Goal: Task Accomplishment & Management: Complete application form

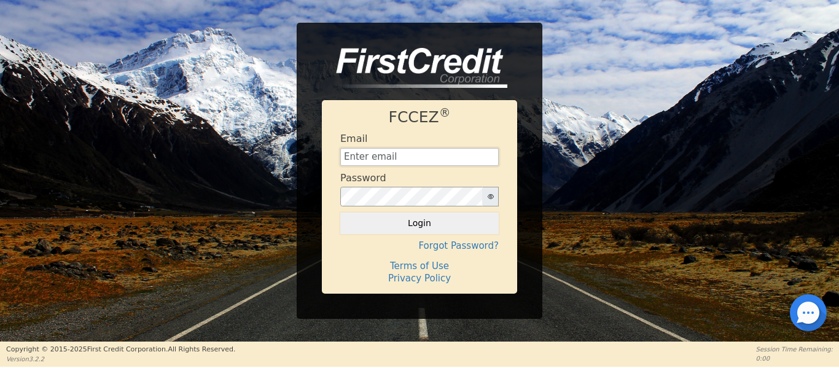
click at [415, 164] on input "text" at bounding box center [419, 157] width 159 height 18
type input "[EMAIL_ADDRESS][DOMAIN_NAME]"
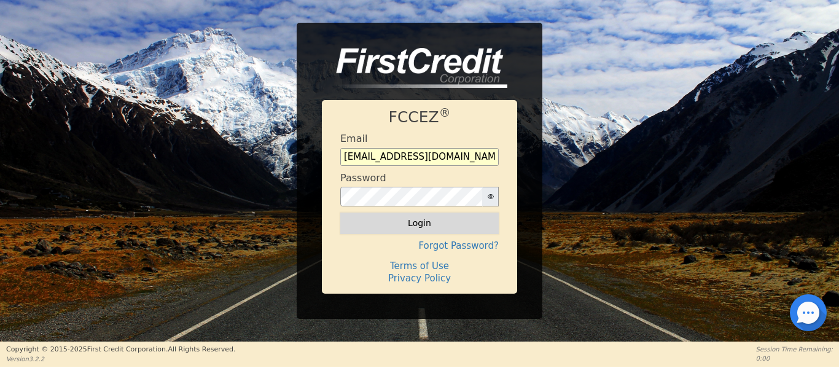
click at [431, 226] on button "Login" at bounding box center [419, 223] width 159 height 21
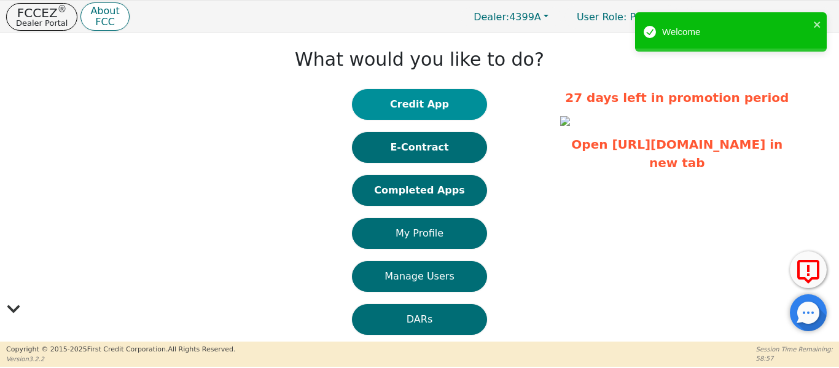
click at [371, 96] on button "Credit App" at bounding box center [419, 104] width 135 height 31
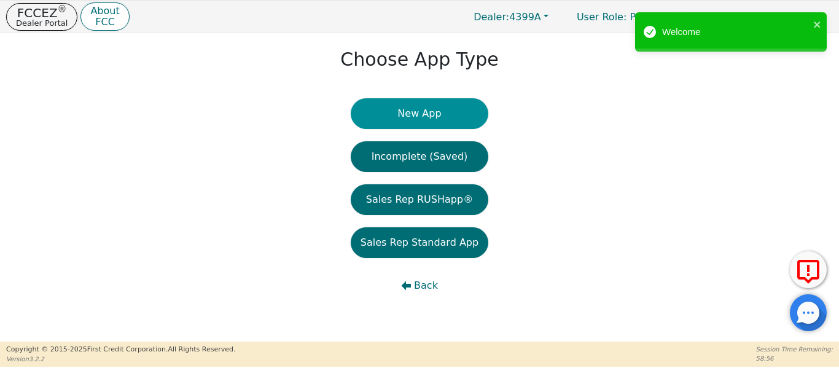
click at [380, 114] on button "New App" at bounding box center [420, 113] width 138 height 31
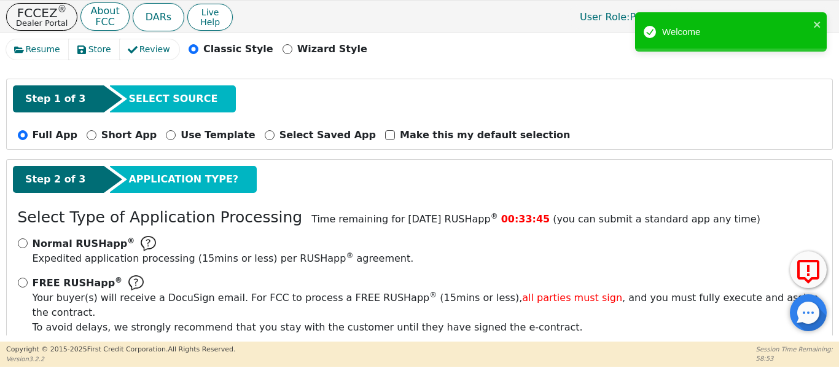
scroll to position [123, 0]
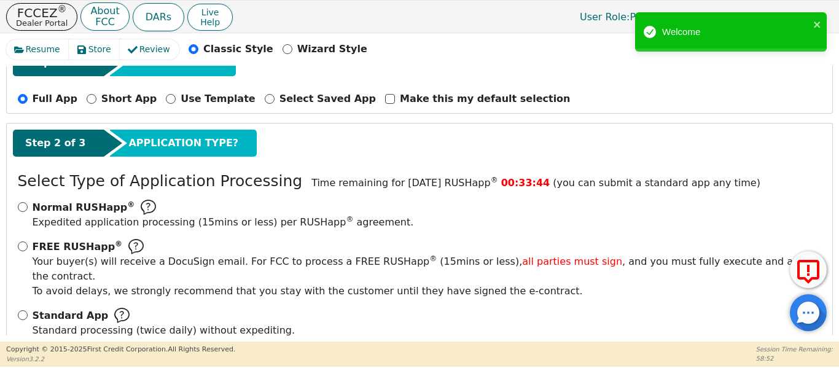
click at [27, 245] on div "FREE RUSHapp ® Your buyer(s) will receive a DocuSign email. For FCC to process …" at bounding box center [420, 269] width 804 height 60
click at [23, 245] on input "FREE RUSHapp ® Your buyer(s) will receive a DocuSign email. For FCC to process …" at bounding box center [23, 246] width 10 height 10
radio input "true"
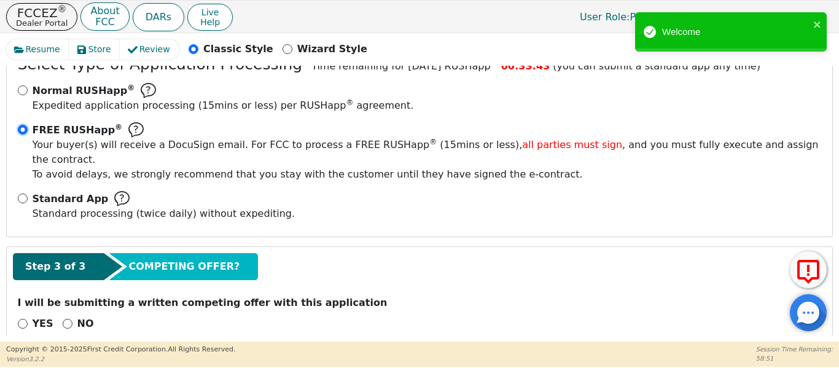
scroll to position [247, 0]
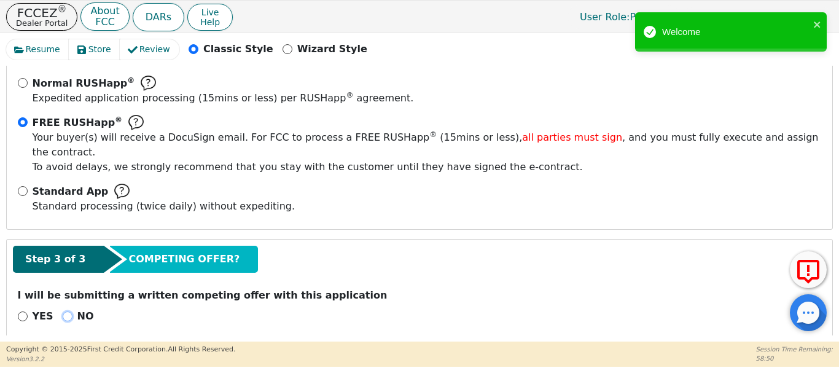
click at [63, 312] on input "NO" at bounding box center [68, 317] width 10 height 10
radio input "true"
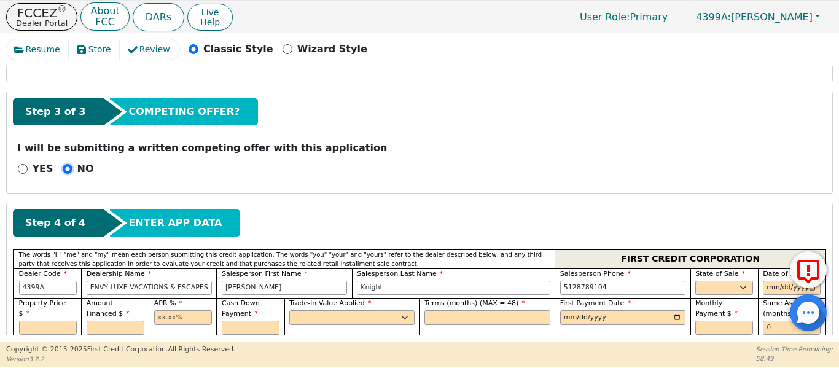
scroll to position [452, 0]
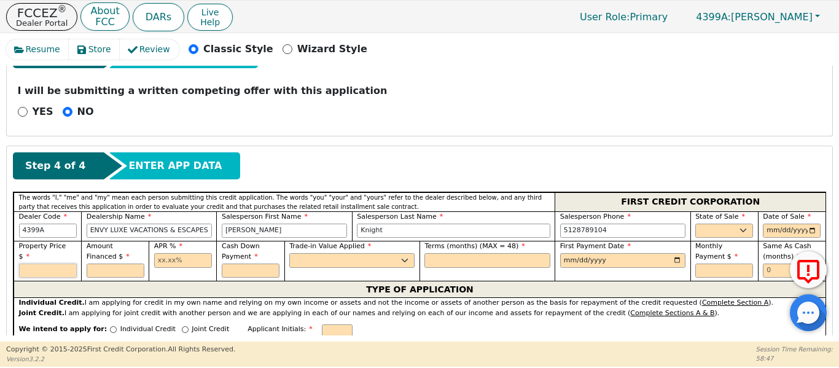
click at [35, 264] on input "text" at bounding box center [48, 271] width 58 height 15
type input "4995.00"
type input "17.99"
click at [300, 253] on select "Yes No" at bounding box center [351, 260] width 125 height 15
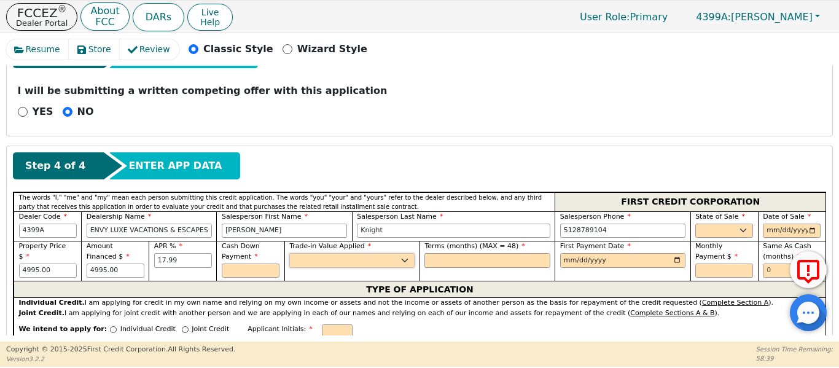
select select "n"
click at [289, 253] on select "Yes No" at bounding box center [351, 260] width 125 height 15
click at [445, 253] on input "text" at bounding box center [487, 260] width 125 height 15
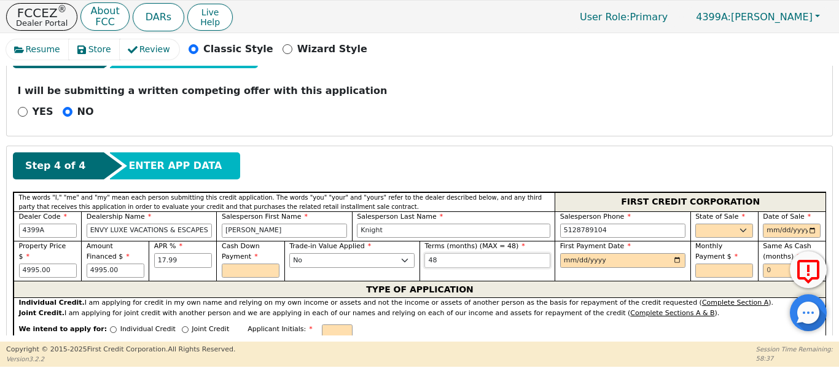
type input "48"
click at [569, 253] on input "date" at bounding box center [622, 260] width 125 height 15
click at [567, 253] on input "date" at bounding box center [622, 260] width 125 height 15
type input "[DATE]"
click at [729, 224] on select "AK AL AR AZ CA CO CT DC DE FL [GEOGRAPHIC_DATA] HI IA ID IL IN KS [GEOGRAPHIC_D…" at bounding box center [725, 231] width 58 height 15
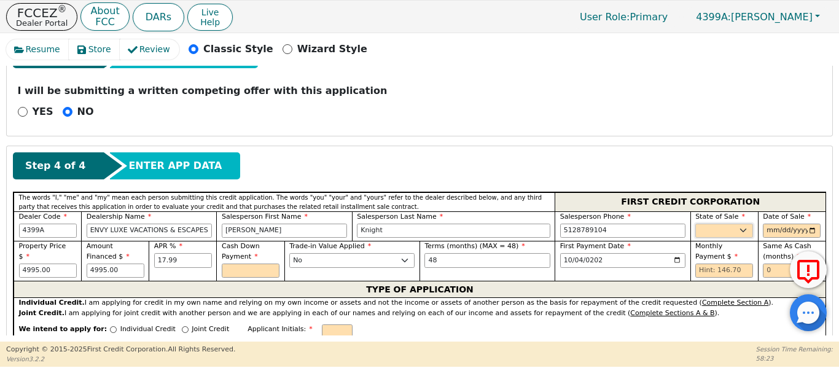
select select "[GEOGRAPHIC_DATA]"
click at [696, 224] on select "AK AL AR AZ CA CO CT DC DE FL [GEOGRAPHIC_DATA] HI IA ID IL IN KS [GEOGRAPHIC_D…" at bounding box center [725, 231] width 58 height 15
click at [812, 224] on input "date" at bounding box center [792, 231] width 58 height 15
type input "[DATE]"
drag, startPoint x: 769, startPoint y: 258, endPoint x: 752, endPoint y: 258, distance: 17.2
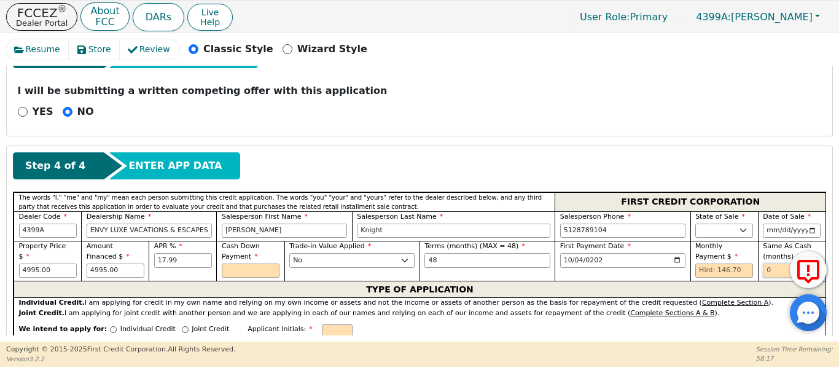
click at [753, 258] on div "Property Price $ 4995.00 Amount Financed $ 4995.00 APR % 17.99 Cash Down Paymen…" at bounding box center [420, 261] width 812 height 40
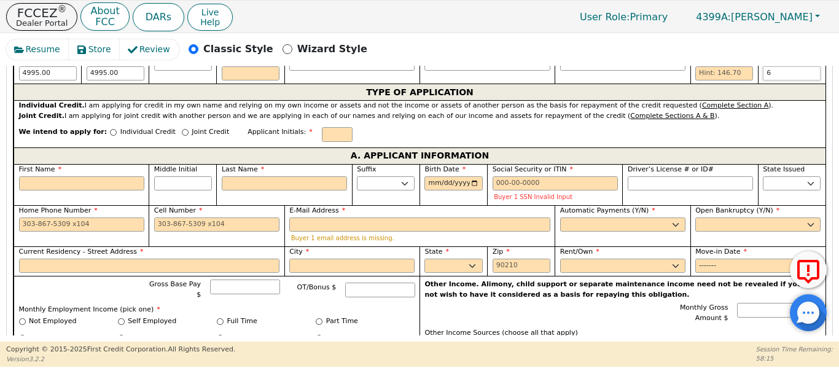
scroll to position [657, 0]
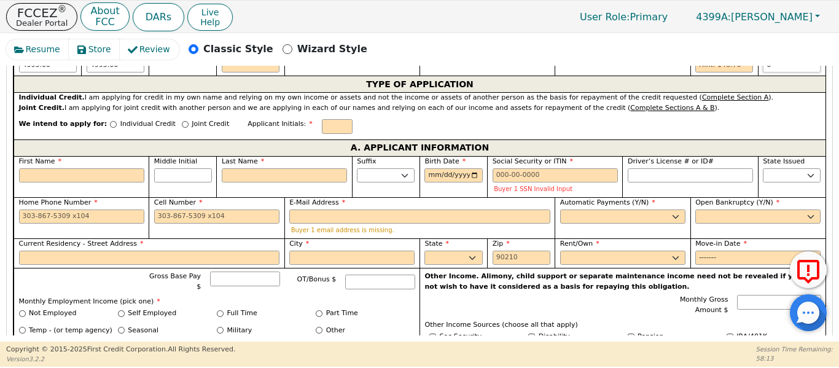
type input "6"
click at [182, 119] on div "Joint Credit" at bounding box center [205, 127] width 47 height 17
drag, startPoint x: 163, startPoint y: 109, endPoint x: 168, endPoint y: 114, distance: 7.4
click at [182, 121] on input "Joint Credit" at bounding box center [185, 124] width 7 height 7
radio input "true"
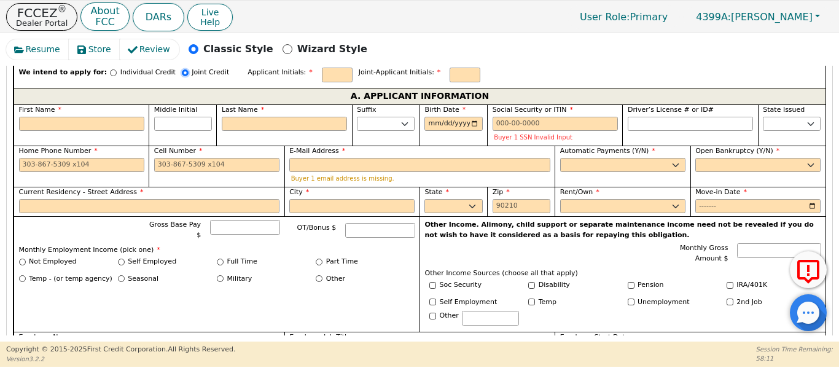
scroll to position [718, 0]
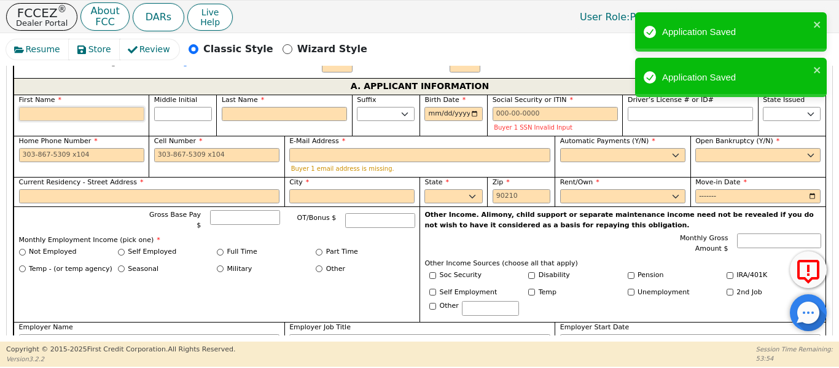
click at [122, 107] on input "First Name" at bounding box center [81, 114] width 125 height 15
type input "K"
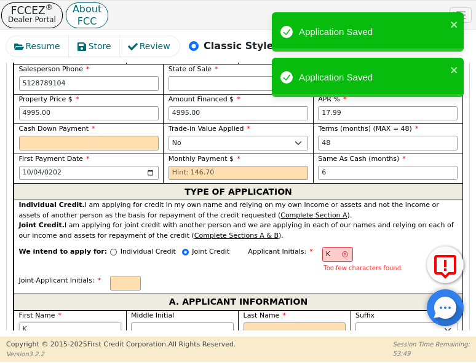
scroll to position [922, 0]
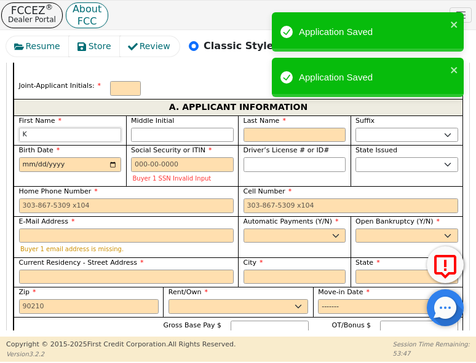
type input "Ke"
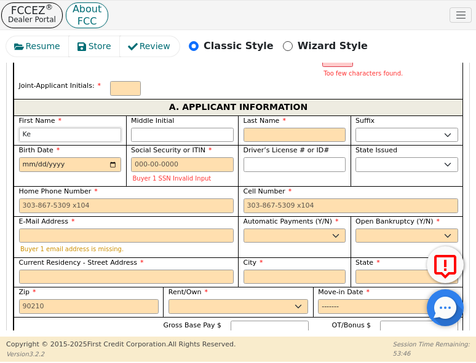
type input "[PERSON_NAME]"
type input "Keit"
type input "[PERSON_NAME]"
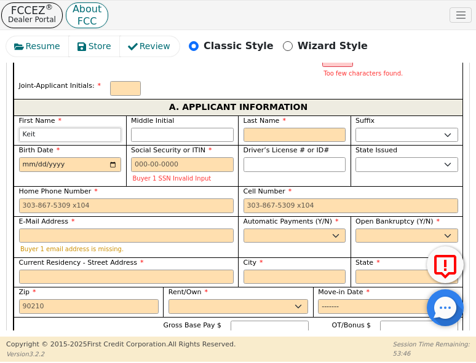
type input "[PERSON_NAME]"
type input "KB"
type input "B"
type input "[PERSON_NAME]"
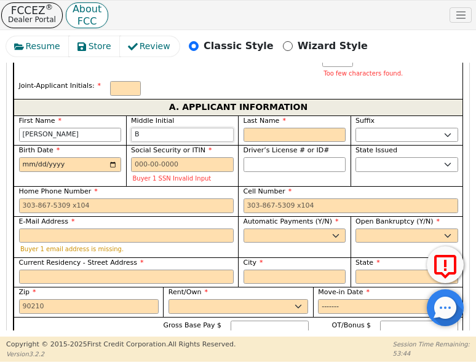
type input "B"
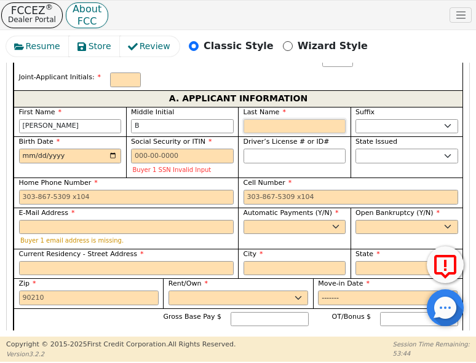
scroll to position [896, 0]
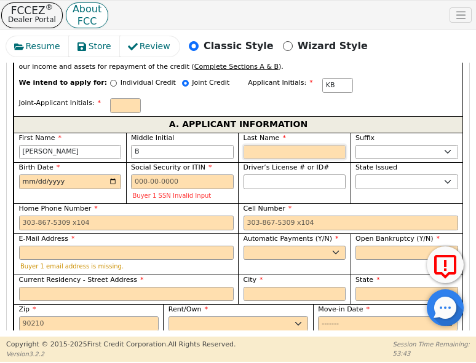
type input "KBB"
type input "B"
type input "[PERSON_NAME]"
type input "Be"
type input "[PERSON_NAME]"
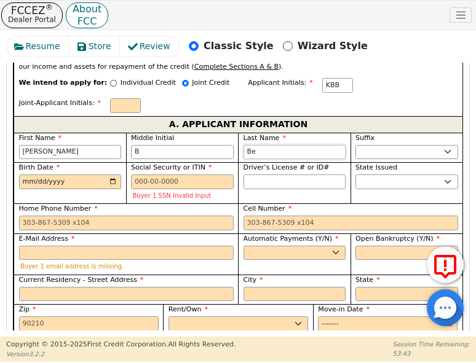
type input "Ber"
type input "[PERSON_NAME]"
type input "[GEOGRAPHIC_DATA]"
type input "[PERSON_NAME]"
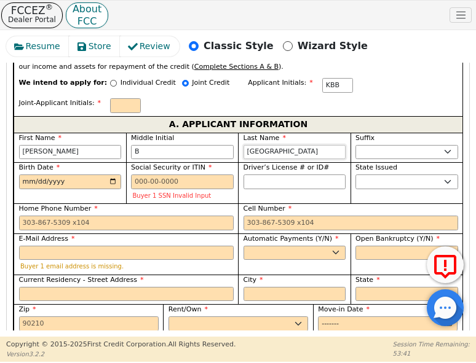
type input "[PERSON_NAME]"
type input "Bernst"
type input "[PERSON_NAME]"
type input "Bernste"
type input "[PERSON_NAME]"
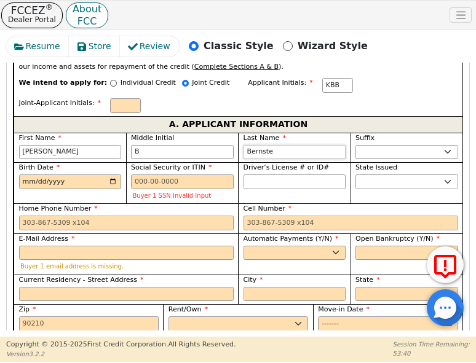
type input "Bernstei"
type input "[PERSON_NAME]"
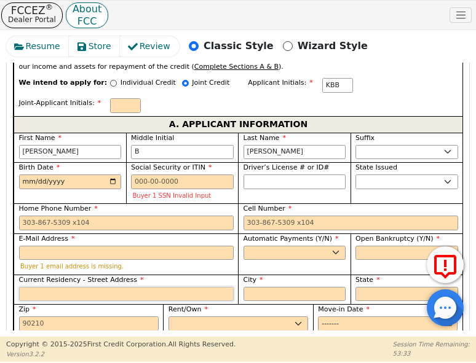
click at [63, 287] on input "Current Residency - Street Address" at bounding box center [126, 294] width 214 height 15
paste input "[STREET_ADDRESS]"
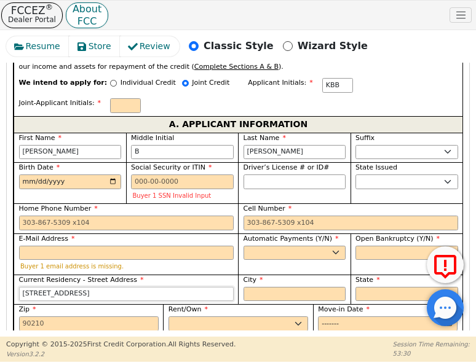
type input "[STREET_ADDRESS]"
click at [264, 287] on input "City" at bounding box center [294, 294] width 103 height 15
type input "[GEOGRAPHIC_DATA]"
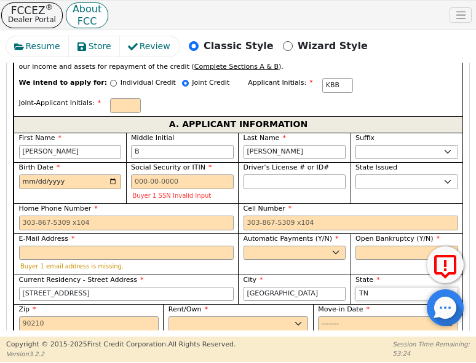
select select "[GEOGRAPHIC_DATA]"
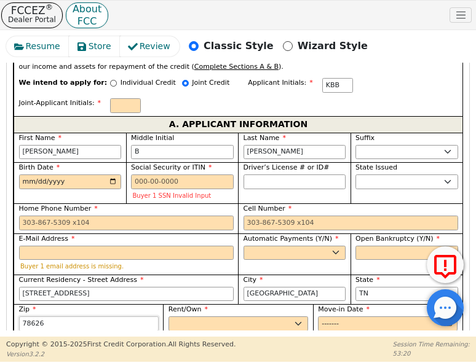
type input "78626"
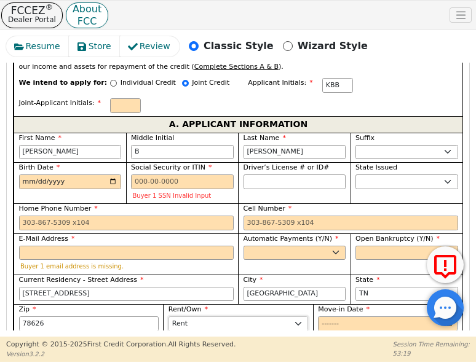
select select "Own"
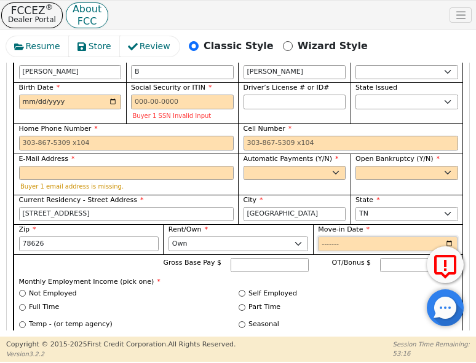
scroll to position [978, 0]
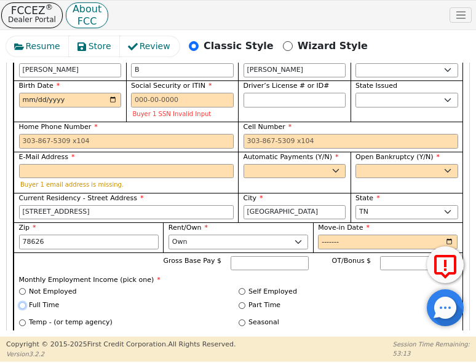
click at [23, 302] on input "Full Time" at bounding box center [22, 305] width 7 height 7
radio input "true"
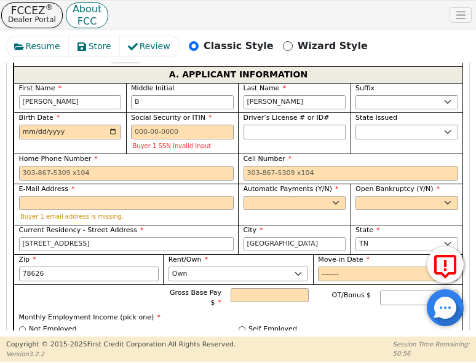
scroll to position [937, 0]
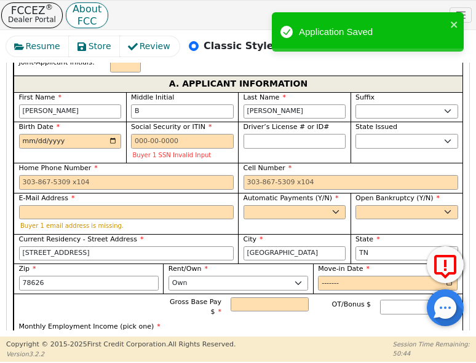
click at [243, 122] on div "Driver’s License # or ID#" at bounding box center [294, 142] width 112 height 41
click at [371, 134] on select "AK AL AR AZ CA CO CT DC DE FL [GEOGRAPHIC_DATA] HI IA ID IL IN KS [GEOGRAPHIC_D…" at bounding box center [406, 141] width 103 height 15
select select "[GEOGRAPHIC_DATA]"
click at [355, 134] on select "AK AL AR AZ CA CO CT DC DE FL [GEOGRAPHIC_DATA] HI IA ID IL IN KS [GEOGRAPHIC_D…" at bounding box center [406, 141] width 103 height 15
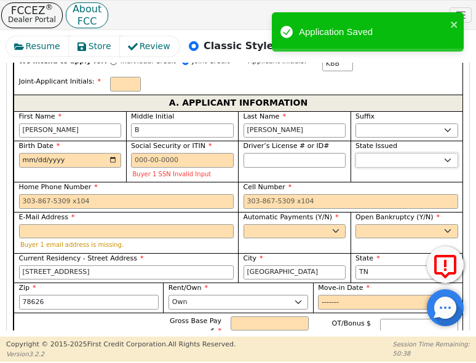
scroll to position [876, 0]
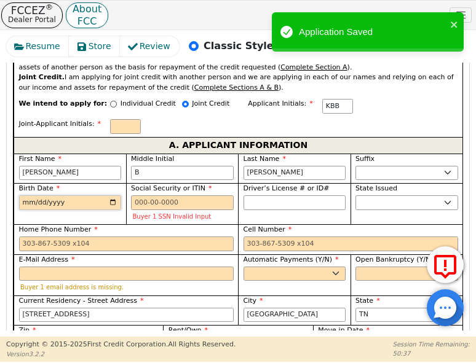
click at [29, 195] on input "Birth Date" at bounding box center [70, 202] width 103 height 15
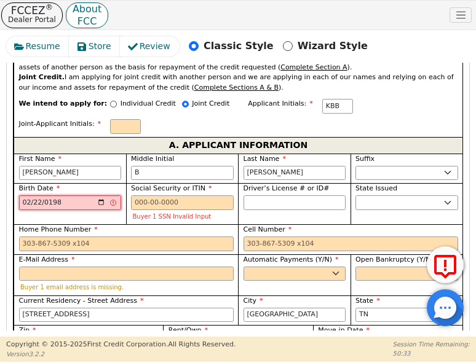
type input "[DATE]"
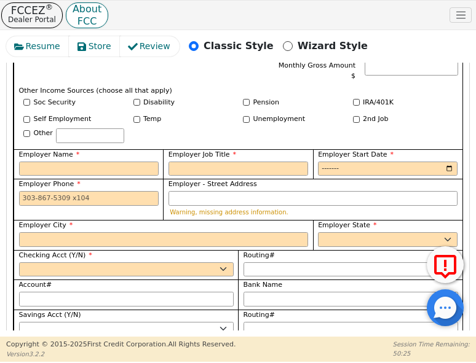
scroll to position [1285, 0]
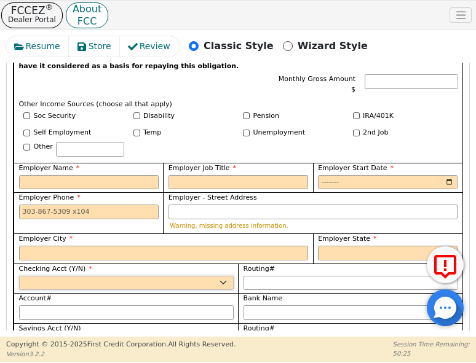
click at [76, 276] on select "Yes No" at bounding box center [126, 283] width 214 height 15
select select "y"
click at [19, 276] on select "Yes No" at bounding box center [126, 283] width 214 height 15
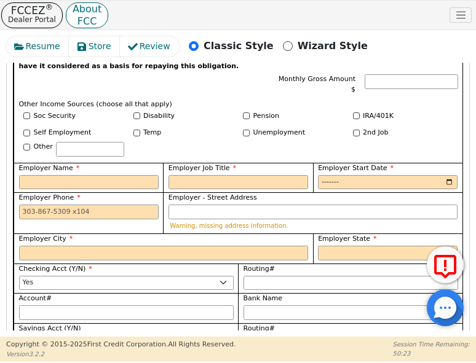
click at [66, 335] on select "Yes No" at bounding box center [126, 342] width 214 height 15
select select "n"
click at [19, 335] on select "Yes No" at bounding box center [126, 342] width 214 height 15
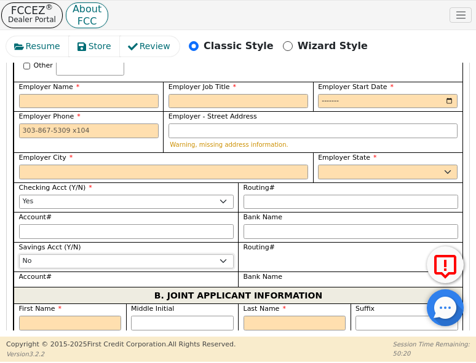
scroll to position [1367, 0]
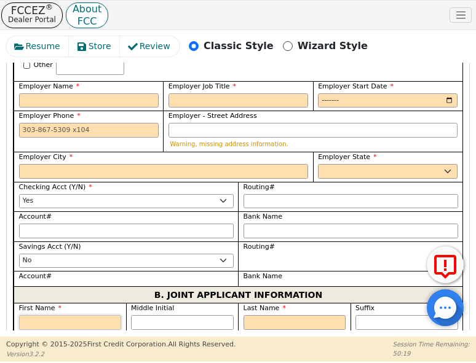
click at [61, 315] on input "First Name" at bounding box center [70, 322] width 103 height 15
type input "K"
type input "Ki"
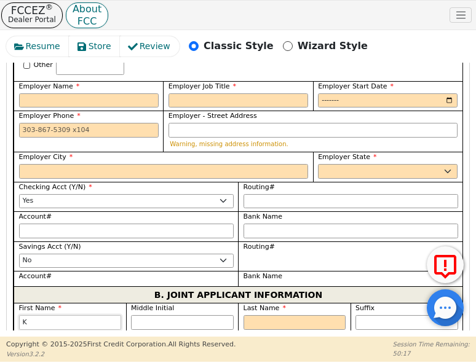
type input "Ki"
type input "[PERSON_NAME]"
type input "Kimb"
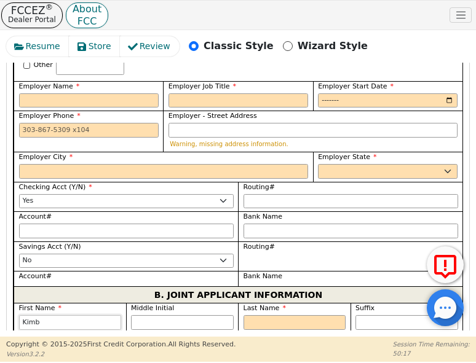
type input "Kimbe"
type input "Kimber"
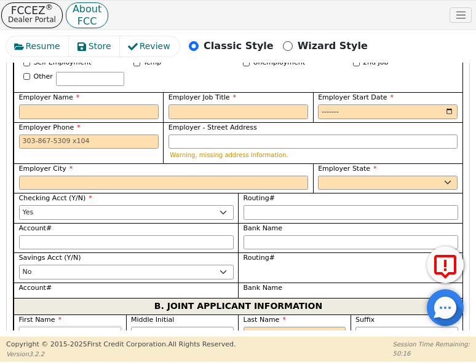
scroll to position [1396, 0]
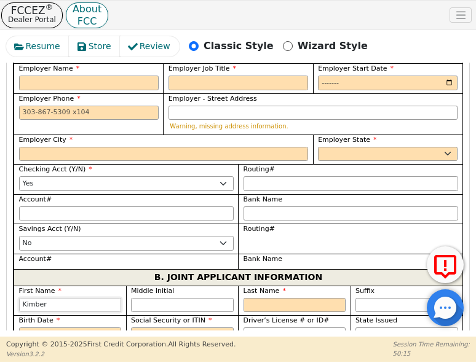
type input "Kimberl"
type input "[PERSON_NAME]"
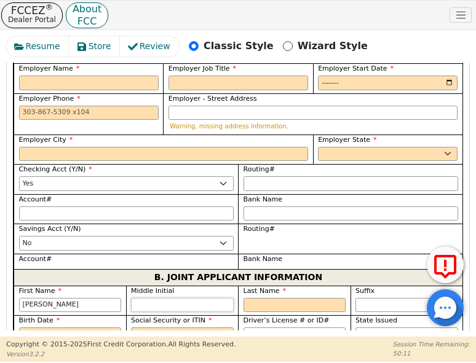
click at [201, 298] on input "Middle Initial" at bounding box center [182, 305] width 103 height 15
type input "R"
type input "KR"
type input "[PERSON_NAME]"
type input "R"
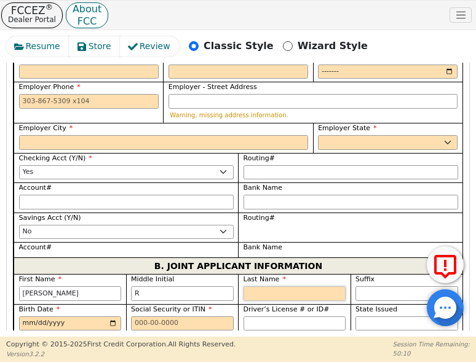
scroll to position [1367, 0]
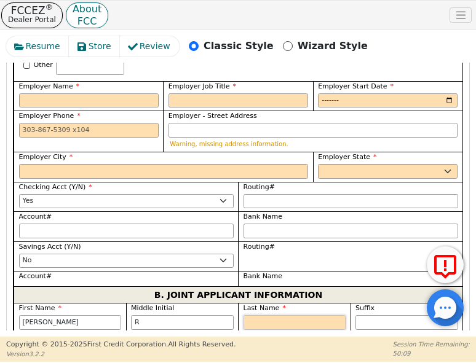
type input "B"
type input "KRB"
type input "[PERSON_NAME] [PERSON_NAME]"
type input "Be"
type input "[PERSON_NAME]"
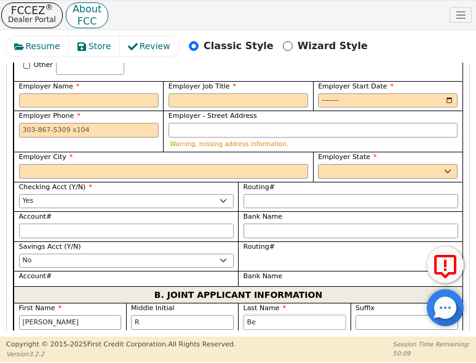
type input "Ber"
type input "[PERSON_NAME]"
type input "[GEOGRAPHIC_DATA]"
type input "[PERSON_NAME]"
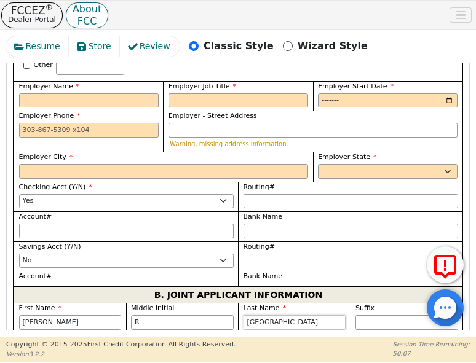
type input "[PERSON_NAME]"
type input "Bernst"
type input "[PERSON_NAME]"
type input "Bernste"
type input "[PERSON_NAME]"
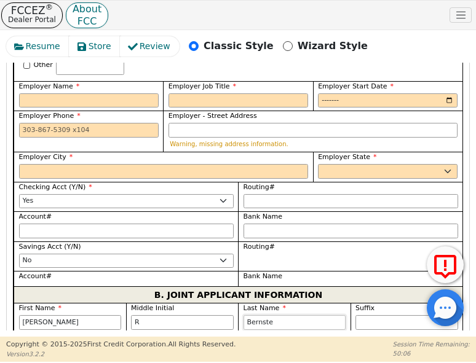
type input "Bernstei"
type input "[PERSON_NAME]"
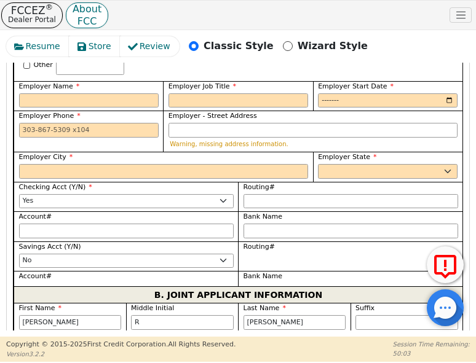
click at [31, 345] on input "Birth Date" at bounding box center [70, 352] width 103 height 15
type input "[DATE]"
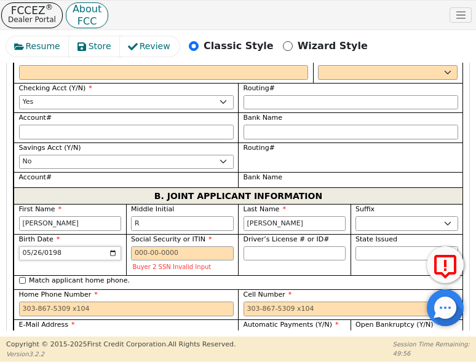
scroll to position [1470, 0]
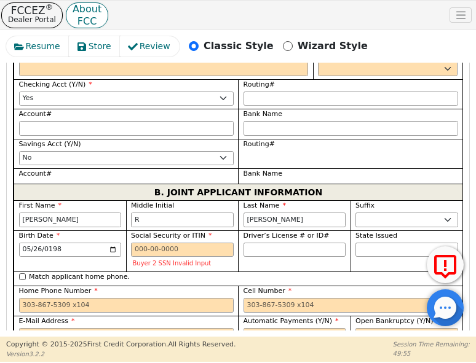
click at [20, 359] on input "Match applicant address." at bounding box center [22, 362] width 7 height 7
checkbox input "true"
type input "[STREET_ADDRESS]"
type input "[GEOGRAPHIC_DATA]"
select select "[GEOGRAPHIC_DATA]"
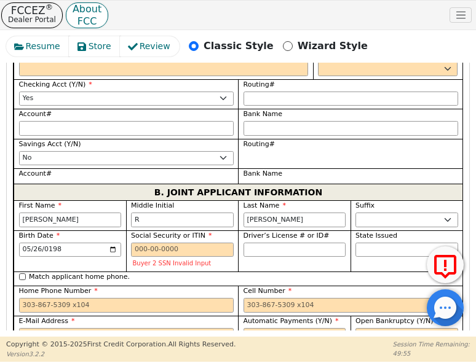
type input "78626"
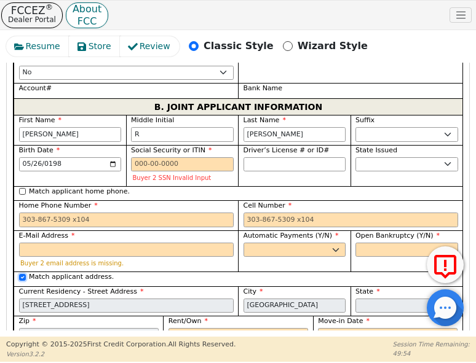
scroll to position [1572, 0]
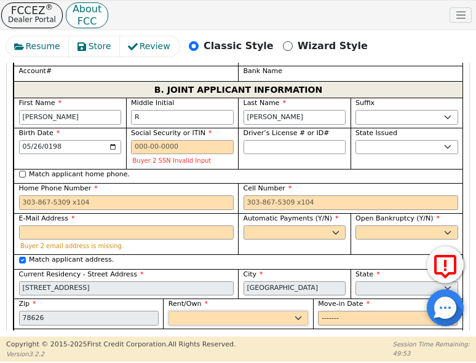
click at [185, 311] on select "Rent Own" at bounding box center [237, 318] width 139 height 15
select select "Own"
click at [168, 311] on select "Rent Own" at bounding box center [237, 318] width 139 height 15
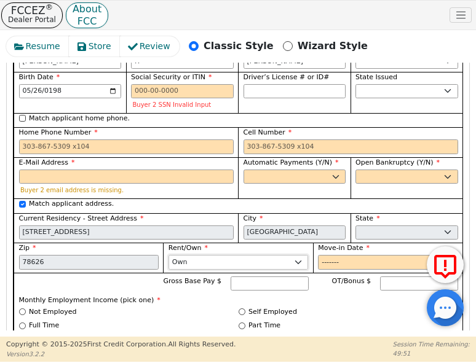
scroll to position [1634, 0]
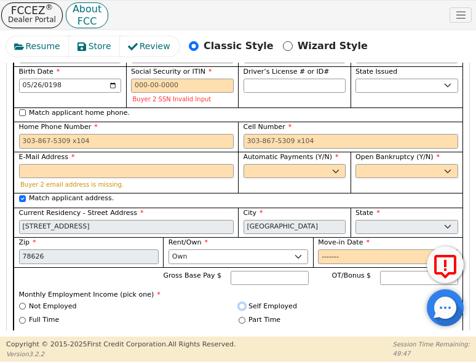
click at [238, 303] on input "Self Employed" at bounding box center [241, 306] width 7 height 7
radio input "true"
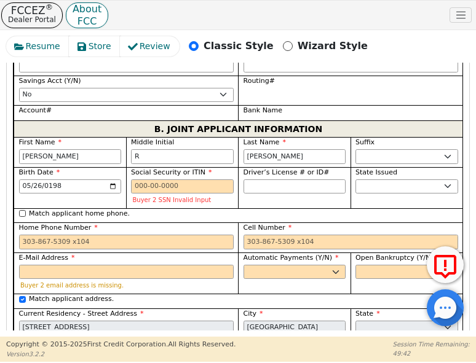
scroll to position [1511, 0]
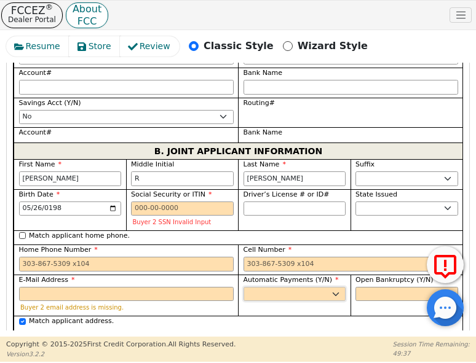
click at [278, 287] on select "Yes No" at bounding box center [294, 294] width 103 height 15
select select "y"
click at [243, 287] on select "Yes No" at bounding box center [294, 294] width 103 height 15
type input "[PERSON_NAME]"
click at [373, 287] on select "Yes No" at bounding box center [406, 294] width 103 height 15
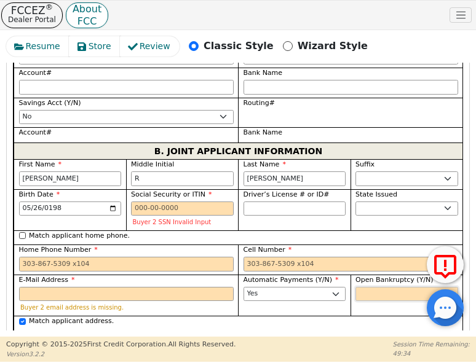
select select "n"
click at [355, 287] on select "Yes No" at bounding box center [406, 294] width 103 height 15
paste input "[PERSON_NAME][EMAIL_ADDRESS][DOMAIN_NAME]"
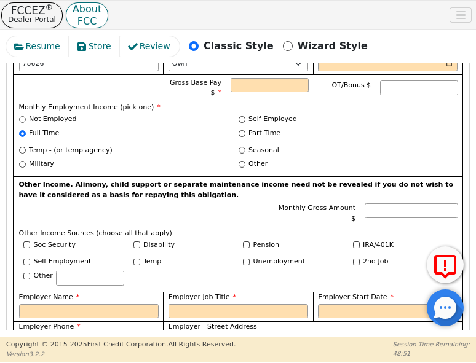
scroll to position [1142, 0]
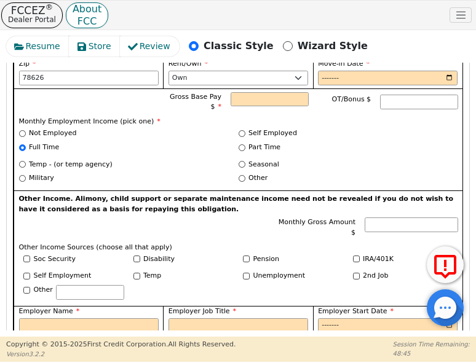
type input "[PERSON_NAME][EMAIL_ADDRESS][DOMAIN_NAME]"
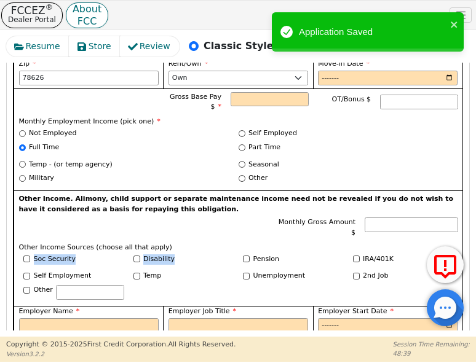
click at [223, 190] on div "Other Income. Alimony, child support or separate maintenance income need not be…" at bounding box center [238, 248] width 449 height 116
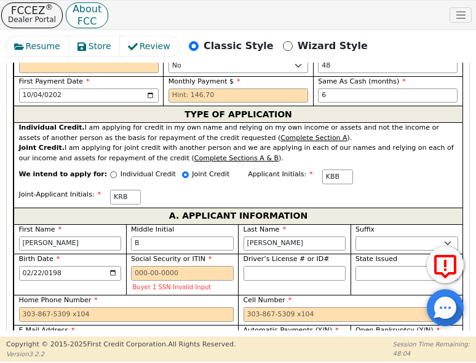
scroll to position [814, 0]
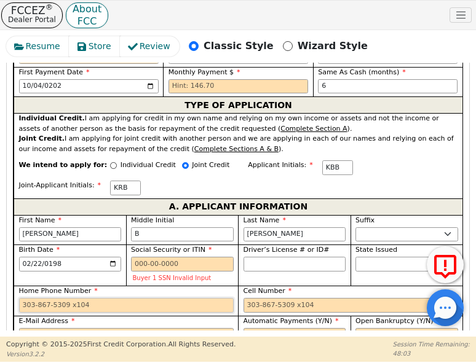
click at [56, 298] on input "Home Phone Number" at bounding box center [126, 305] width 214 height 15
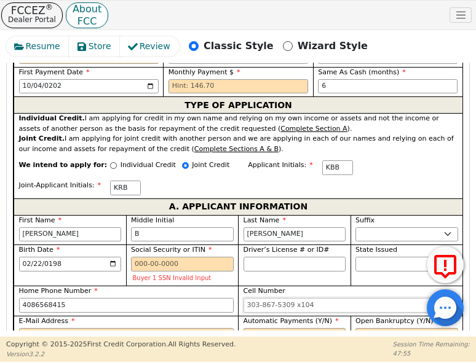
type input "[PHONE_NUMBER]"
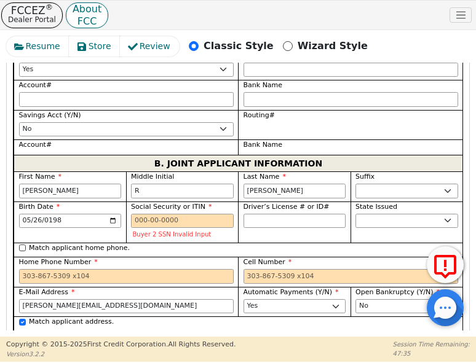
scroll to position [1511, 0]
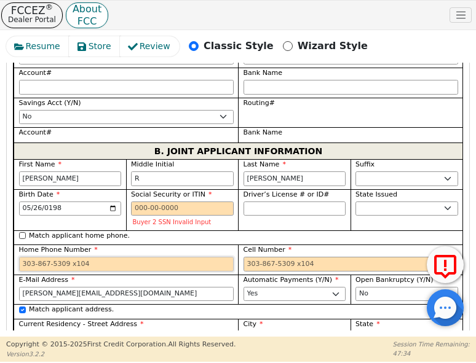
click at [26, 257] on input "Home Phone Number" at bounding box center [126, 264] width 214 height 15
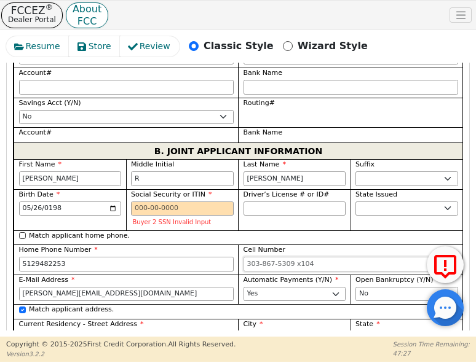
type input "[PHONE_NUMBER]"
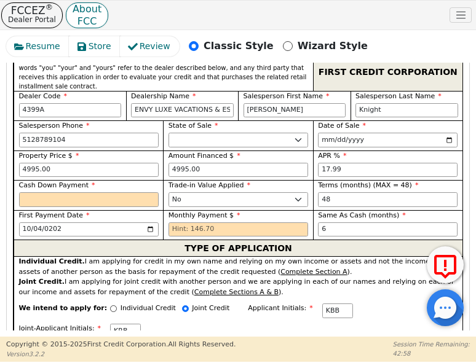
scroll to position [651, 0]
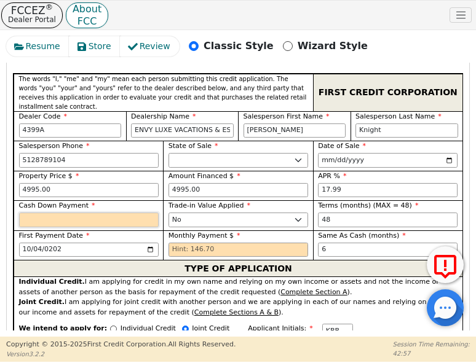
click at [112, 213] on input "text" at bounding box center [88, 220] width 139 height 15
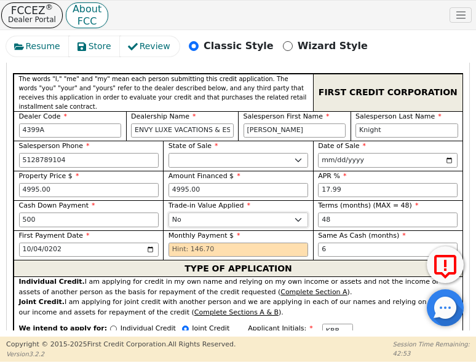
type input "500.00"
drag, startPoint x: 205, startPoint y: 150, endPoint x: 148, endPoint y: 156, distance: 56.9
click at [151, 171] on div "Property Price $ 4995.00 Amount Financed $ 4995.00 APR % 17.99 Cash Down Paymen…" at bounding box center [238, 216] width 449 height 90
type input "4495.00"
click at [0, 179] on html "FCCEZ ® Dealer Portal About FCC DARs Live Help User Role : Primary 4399A: [PERS…" at bounding box center [238, 181] width 476 height 362
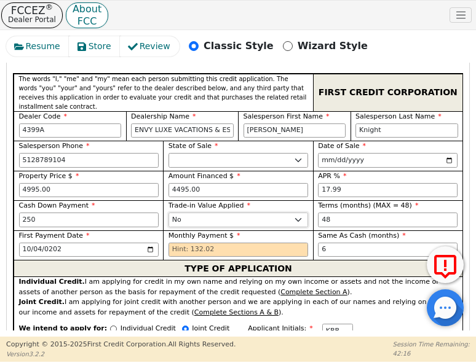
type input "250.00"
click at [212, 183] on input "4495.00" at bounding box center [237, 190] width 139 height 15
type input "4"
type input "4745.00"
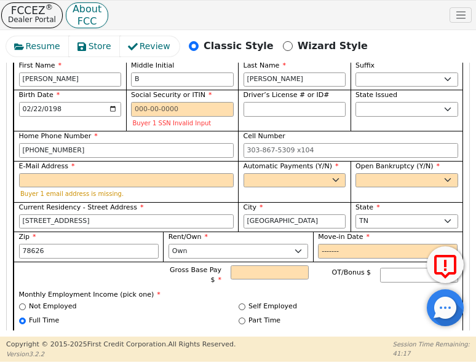
scroll to position [978, 0]
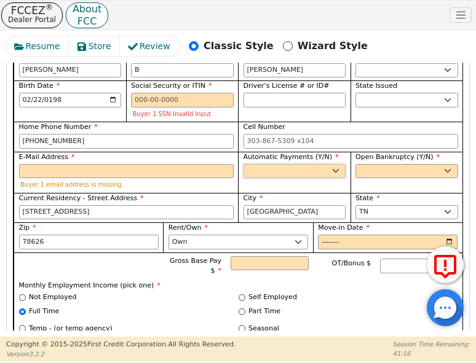
click at [272, 164] on select "Yes No" at bounding box center [294, 171] width 103 height 15
select select "y"
click at [243, 164] on select "Yes No" at bounding box center [294, 171] width 103 height 15
type input "[PERSON_NAME]"
click at [390, 164] on select "Yes No" at bounding box center [406, 171] width 103 height 15
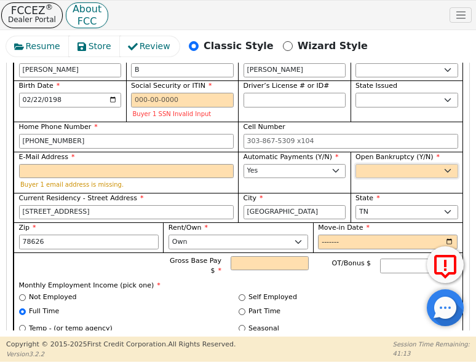
select select "n"
click at [355, 164] on select "Yes No" at bounding box center [406, 171] width 103 height 15
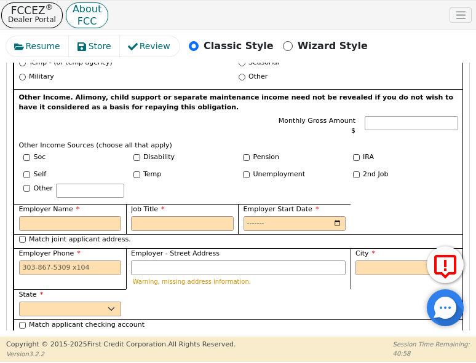
scroll to position [1920, 0]
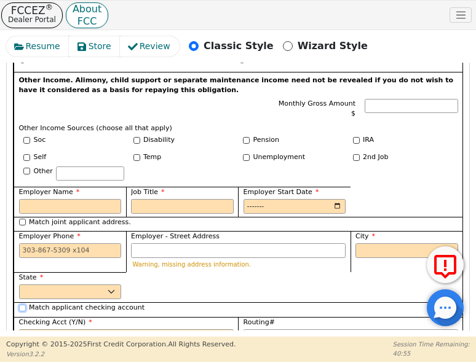
click at [22, 305] on input "Match applicant checking account" at bounding box center [22, 308] width 7 height 7
checkbox input "true"
select select "y"
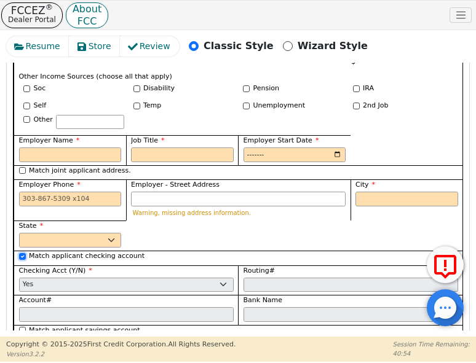
scroll to position [1982, 0]
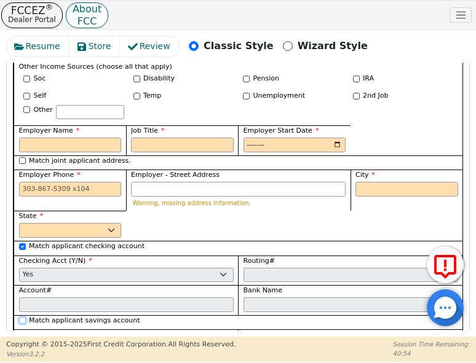
click at [22, 317] on input "Match applicant savings account" at bounding box center [22, 320] width 7 height 7
checkbox input "true"
select select "n"
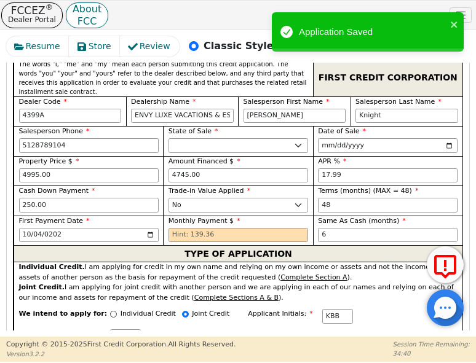
scroll to position [671, 0]
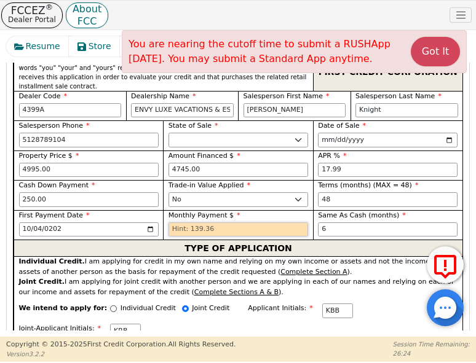
click at [182, 222] on input "text" at bounding box center [237, 229] width 139 height 15
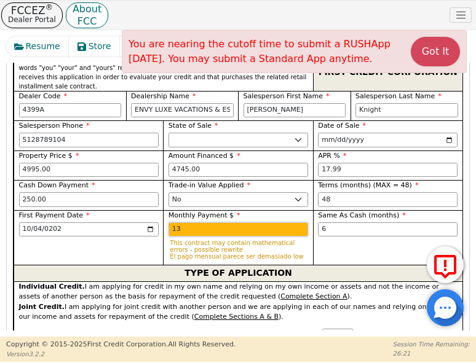
type input "1"
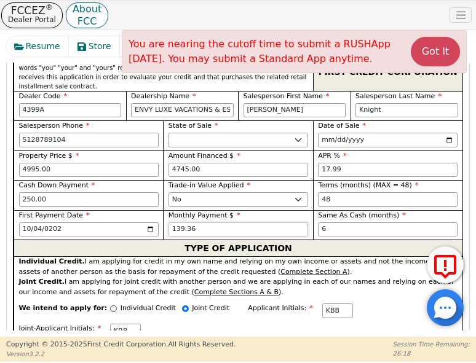
type input "139.36"
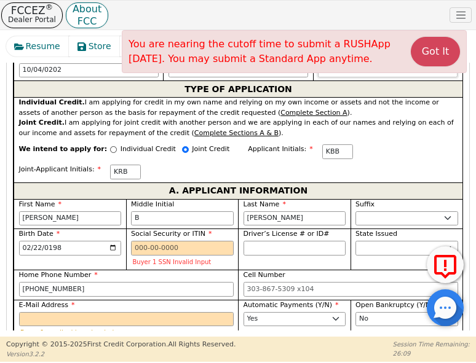
scroll to position [774, 0]
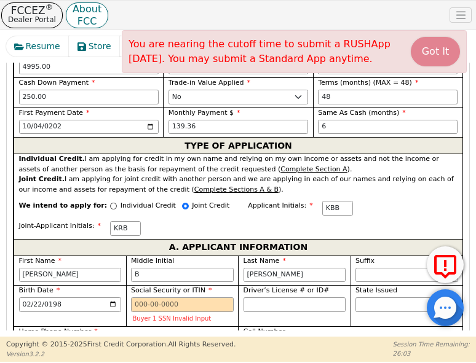
click at [427, 47] on button "Got It" at bounding box center [434, 51] width 49 height 29
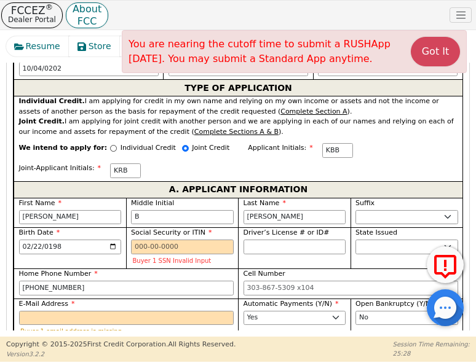
scroll to position [835, 0]
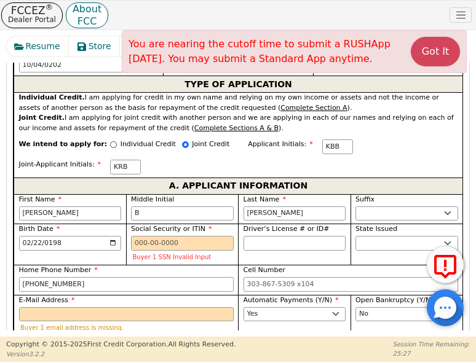
click at [206, 265] on label "Home Phone Number" at bounding box center [126, 270] width 214 height 10
click at [206, 277] on input "[PHONE_NUMBER]" at bounding box center [126, 284] width 214 height 15
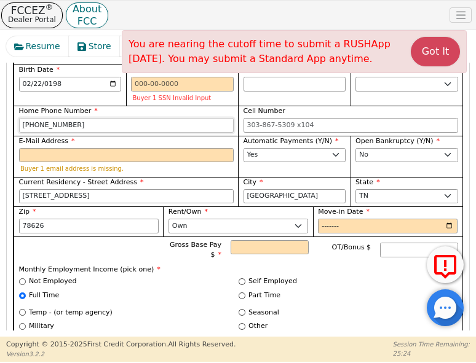
scroll to position [998, 0]
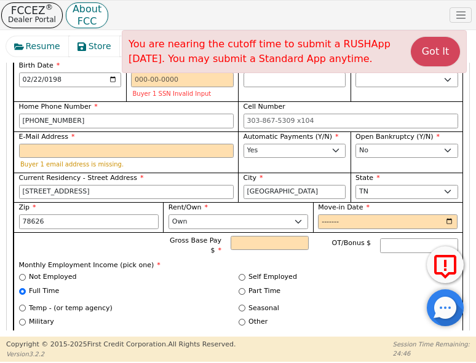
radio input "false"
radio input "true"
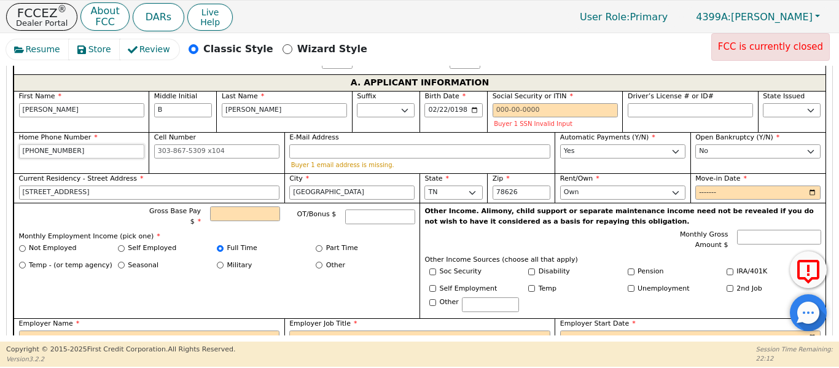
scroll to position [729, 0]
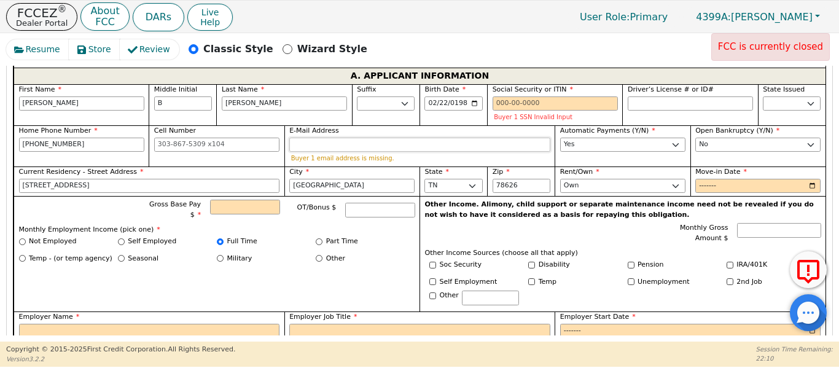
click at [319, 138] on input "E-Mail Address" at bounding box center [419, 145] width 261 height 15
click at [334, 138] on input "E-Mail Address" at bounding box center [419, 145] width 261 height 15
click at [331, 138] on input "E-Mail Address" at bounding box center [419, 145] width 261 height 15
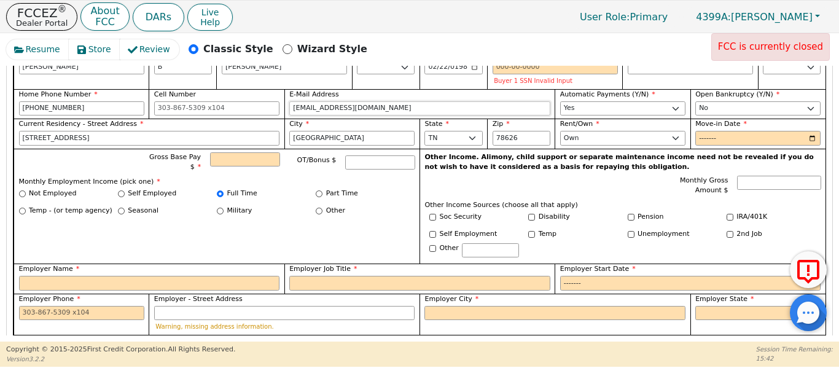
scroll to position [790, 0]
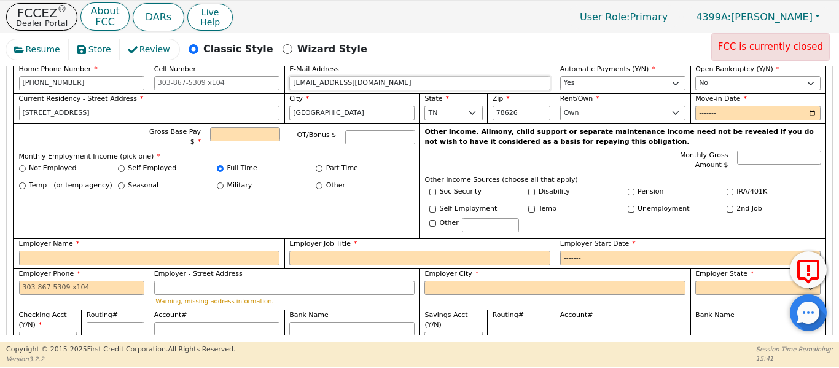
type input "[EMAIL_ADDRESS][DOMAIN_NAME]"
click at [138, 251] on input "Employer Name" at bounding box center [149, 258] width 261 height 15
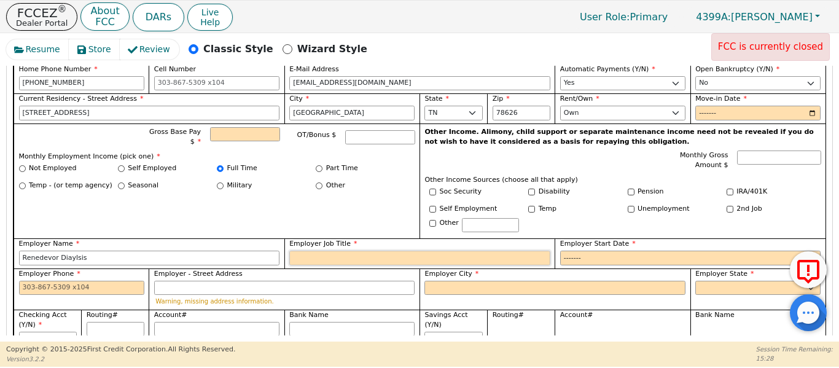
type input "Renedevor Diaylsis"
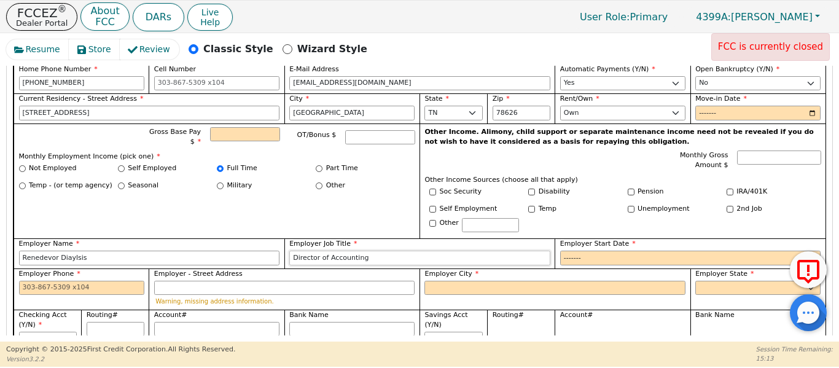
type input "Director of Accounting"
click at [570, 251] on input "Employer Start Date" at bounding box center [690, 258] width 261 height 15
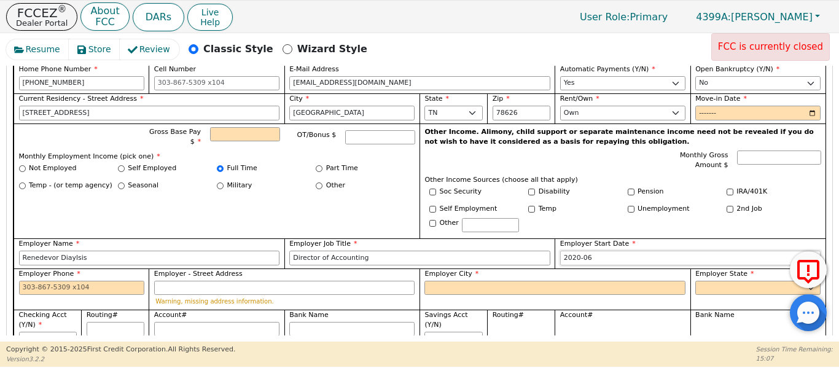
drag, startPoint x: 558, startPoint y: 245, endPoint x: 565, endPoint y: 250, distance: 8.7
click at [563, 251] on input "2020-06" at bounding box center [690, 258] width 261 height 15
click at [566, 251] on input "2020-06" at bounding box center [690, 258] width 261 height 15
type input "2020-07"
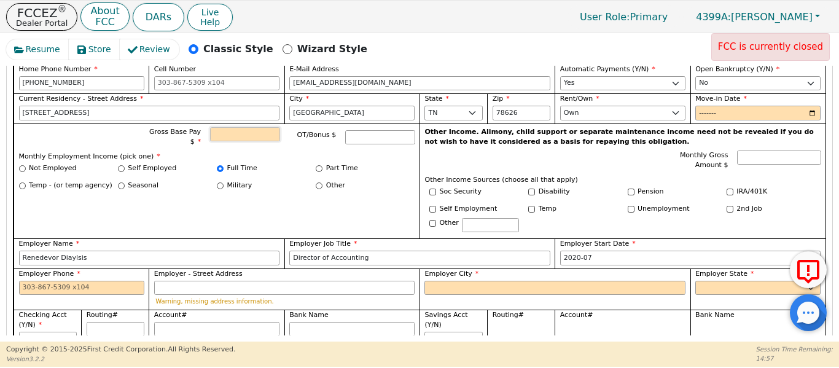
click at [228, 127] on input "Gross Base Pay $" at bounding box center [244, 134] width 69 height 15
type input "4"
click at [227, 127] on input "Gross Base Pay $" at bounding box center [244, 134] width 69 height 15
click at [222, 127] on input "Gross Base Pay $" at bounding box center [244, 134] width 69 height 15
click at [42, 251] on input "Renedevor Diaylsis" at bounding box center [149, 258] width 261 height 15
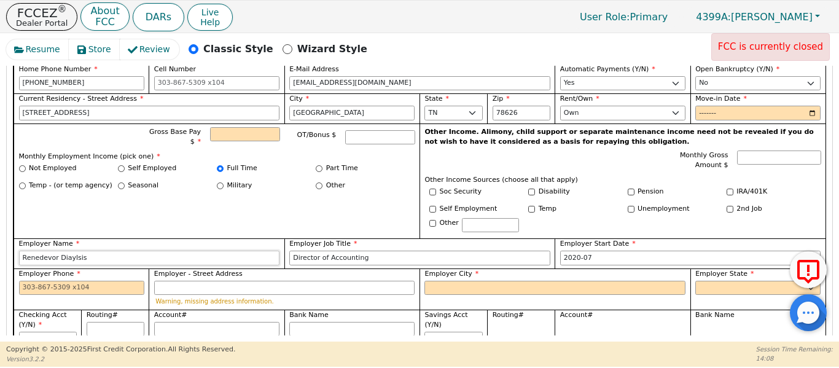
click at [42, 251] on input "Renedevor Diaylsis" at bounding box center [149, 258] width 261 height 15
click at [256, 127] on input "Gross Base Pay $" at bounding box center [244, 134] width 69 height 15
type input "10416.00"
paste input "[STREET_ADDRESS]"
type input "[STREET_ADDRESS]"
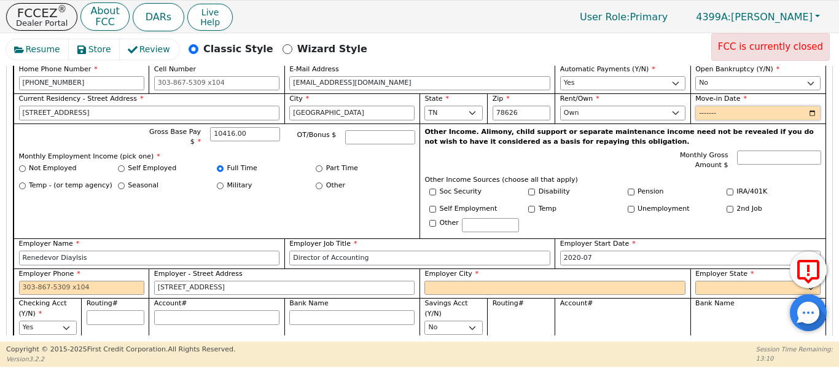
click at [700, 106] on input "Move-in Date" at bounding box center [758, 113] width 125 height 15
click at [450, 281] on input "Employer City" at bounding box center [555, 288] width 261 height 15
drag, startPoint x: 705, startPoint y: 97, endPoint x: 664, endPoint y: 100, distance: 41.9
click at [697, 106] on input "Move-in Date" at bounding box center [758, 113] width 125 height 15
type input "2021-07"
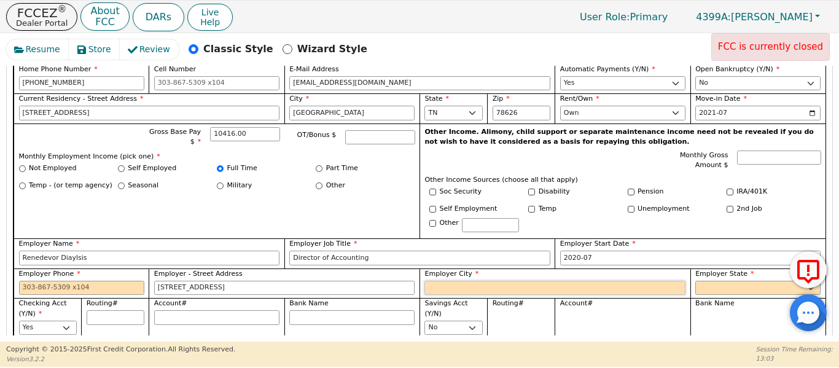
click at [443, 281] on input "Employer City" at bounding box center [555, 288] width 261 height 15
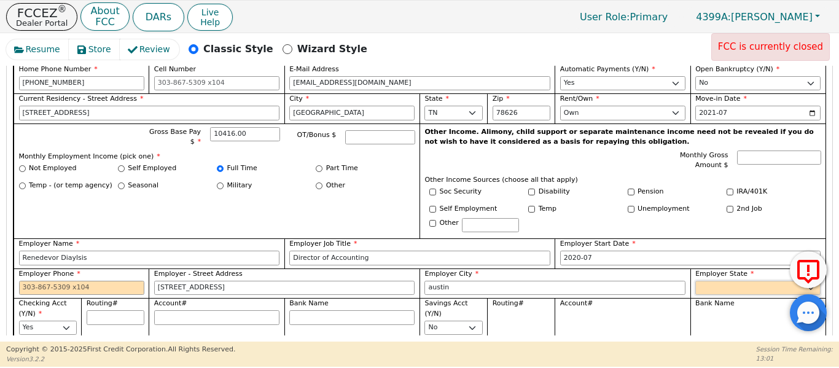
type input "austin"
select select "[GEOGRAPHIC_DATA]"
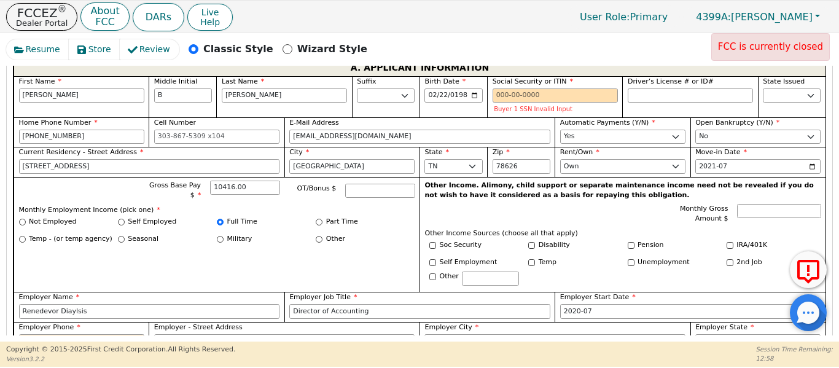
scroll to position [733, 0]
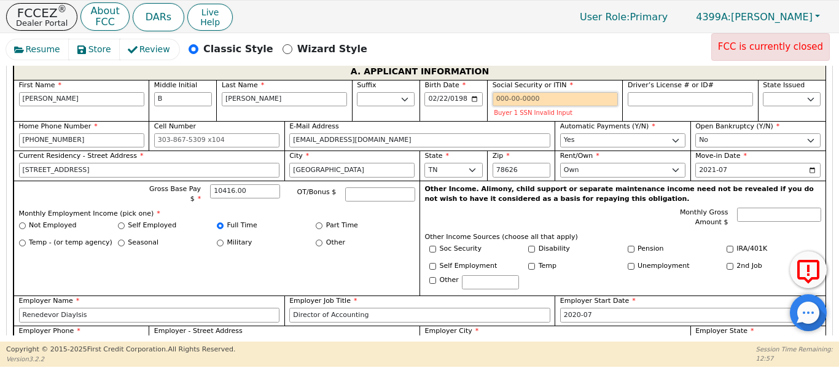
click at [503, 92] on input "Social Security or ITIN" at bounding box center [555, 99] width 125 height 15
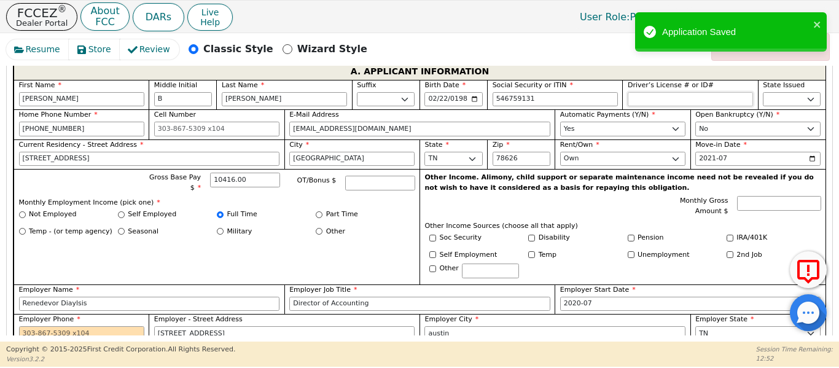
type input "***-**-9131"
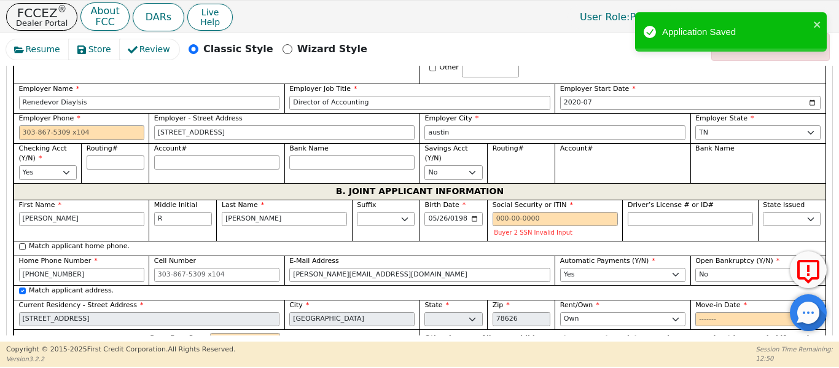
scroll to position [938, 0]
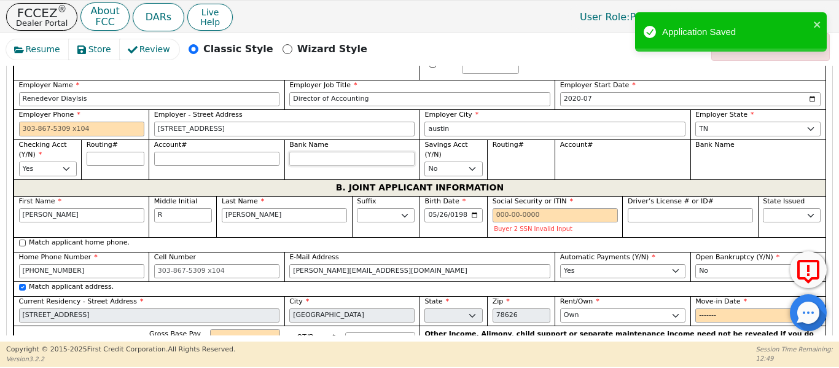
click at [318, 152] on input "Bank Name" at bounding box center [351, 159] width 125 height 15
type input "B"
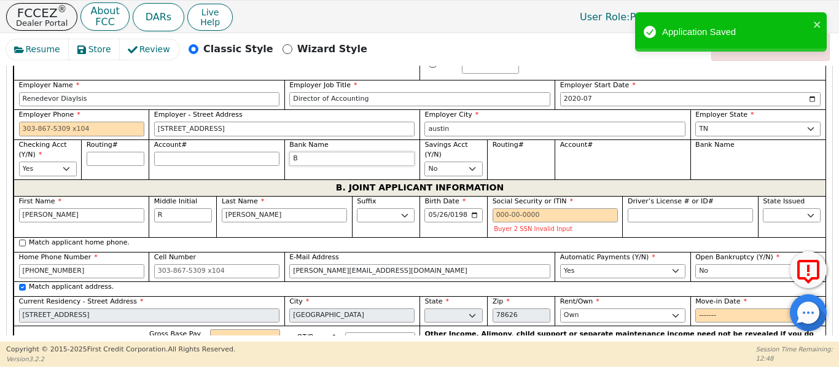
type input "Ba"
type input "Ban"
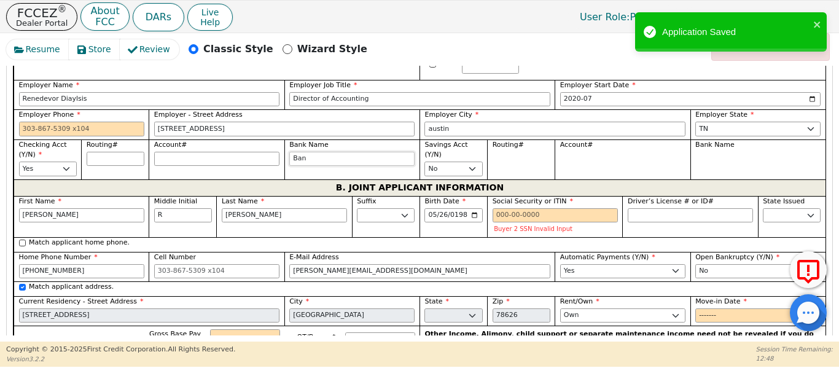
type input "Ban"
type input "Bank"
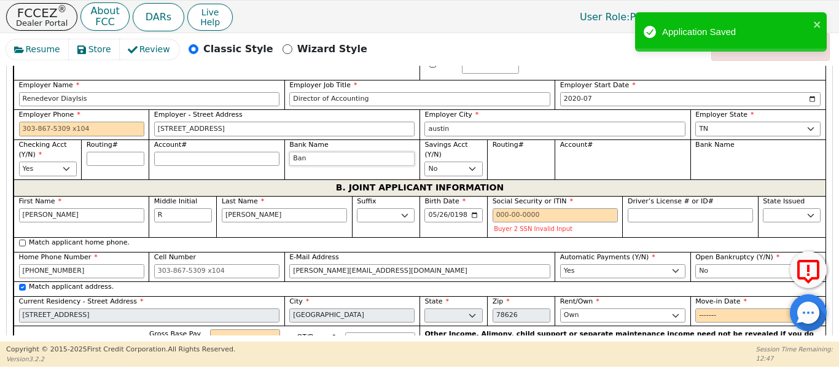
type input "Bank"
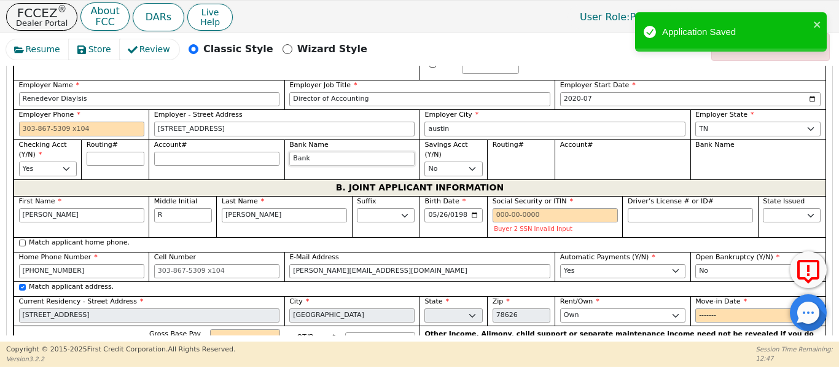
type input "Bank"
type input "Bank o"
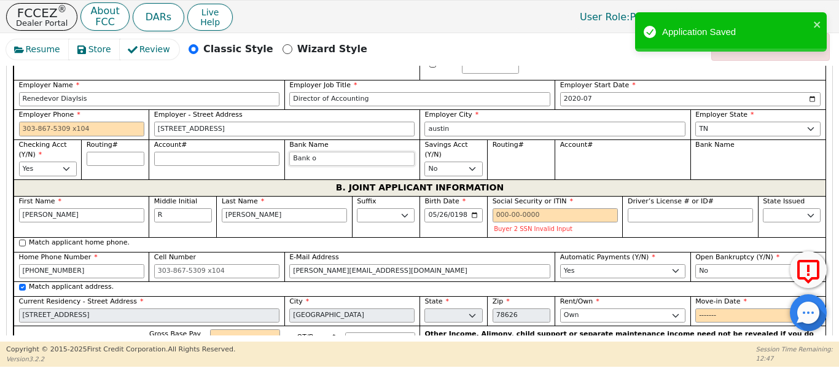
type input "Bank of"
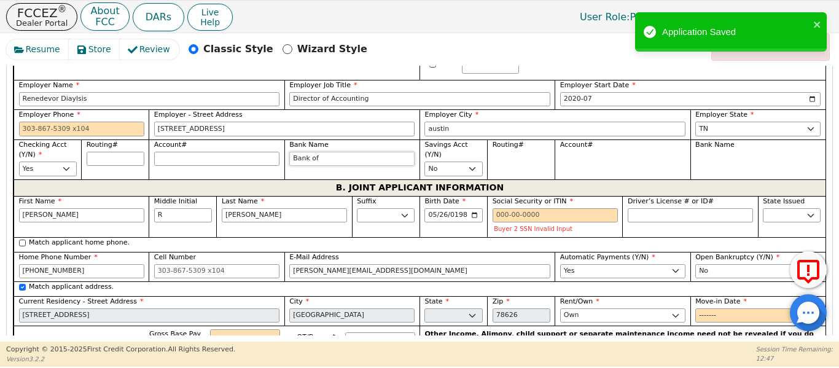
type input "Bank of"
type input "Bank of A"
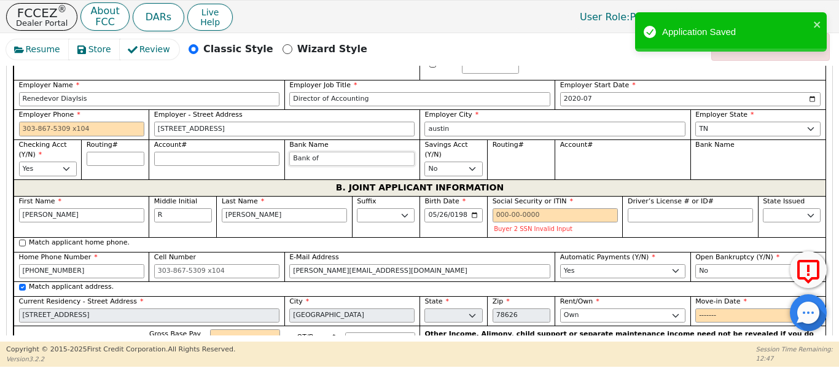
type input "Bank of A"
type input "Bank of Am"
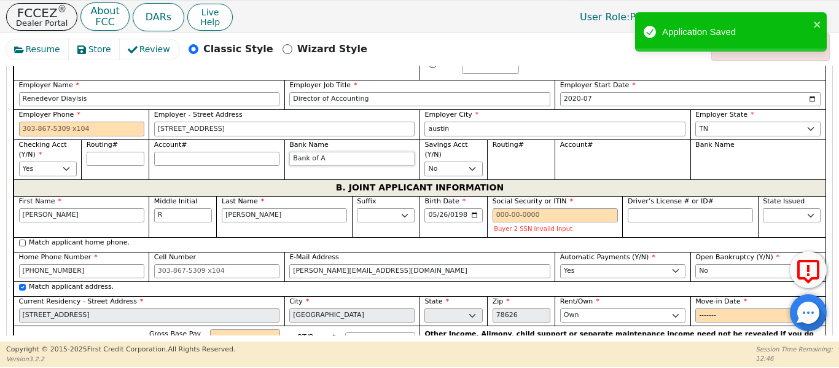
type input "Bank of Am"
type input "Bank of Ame"
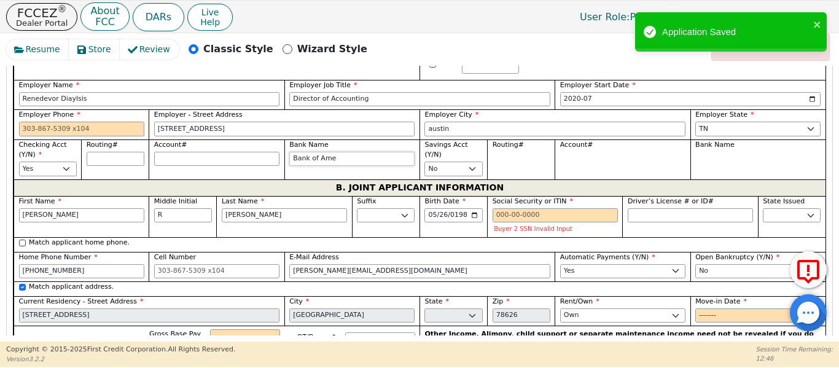
type input "Bank of Amer"
type input "Bank of Ameri"
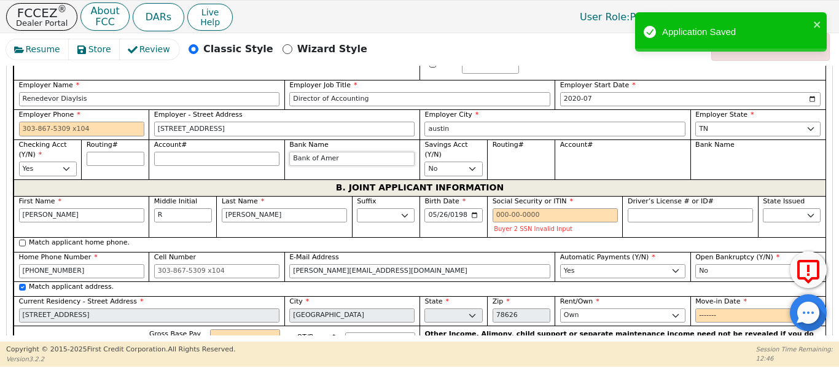
type input "Bank of Ameri"
type input "Bank of Americ"
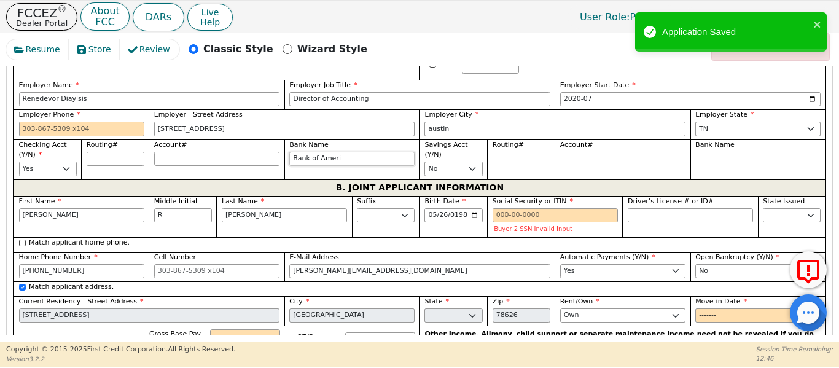
type input "Bank of Americ"
type input "Bank of America"
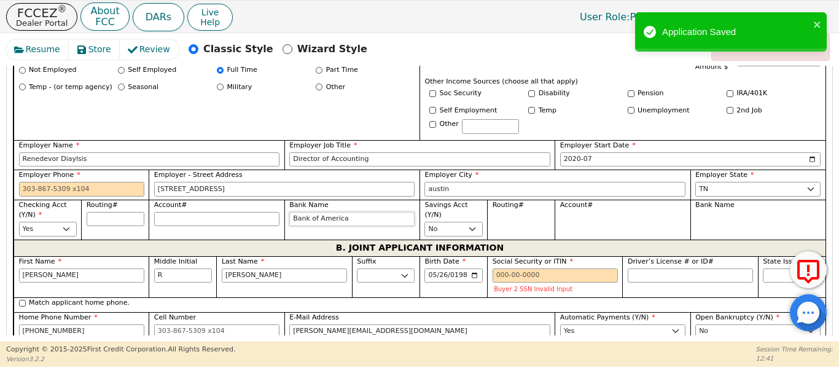
scroll to position [876, 0]
paste input "[PHONE_NUMBER]"
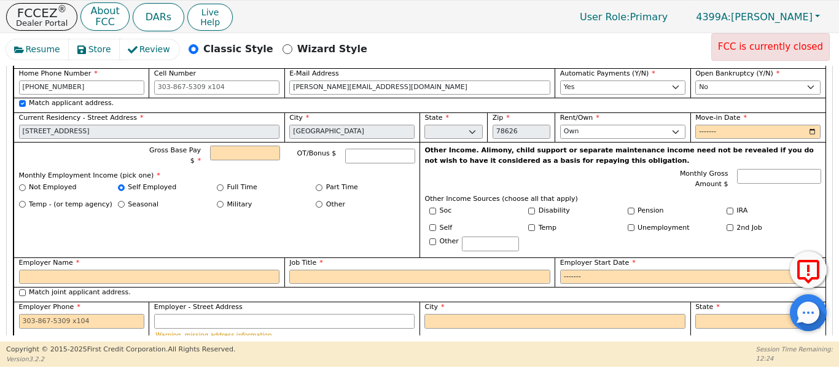
scroll to position [1122, 0]
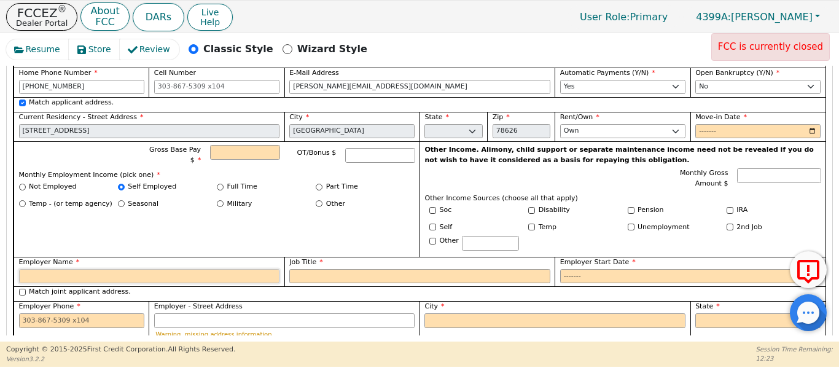
click at [114, 269] on input "Employer Name" at bounding box center [149, 276] width 261 height 15
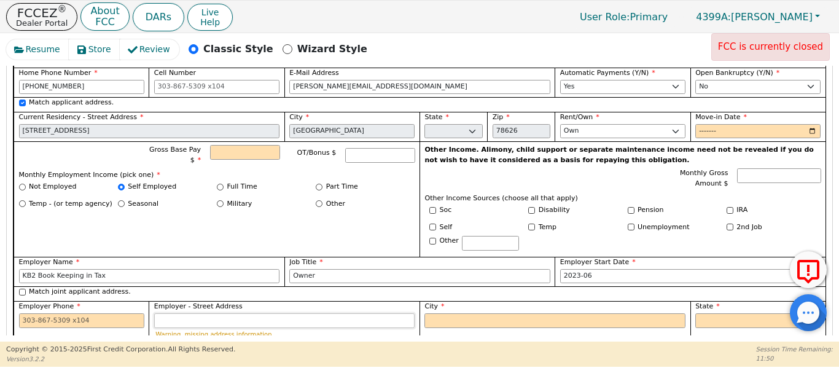
click at [178, 313] on input "Employer - Street Address" at bounding box center [284, 320] width 261 height 15
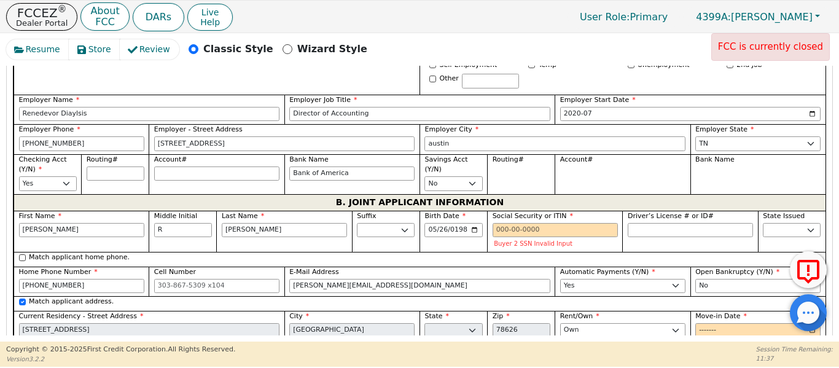
scroll to position [917, 0]
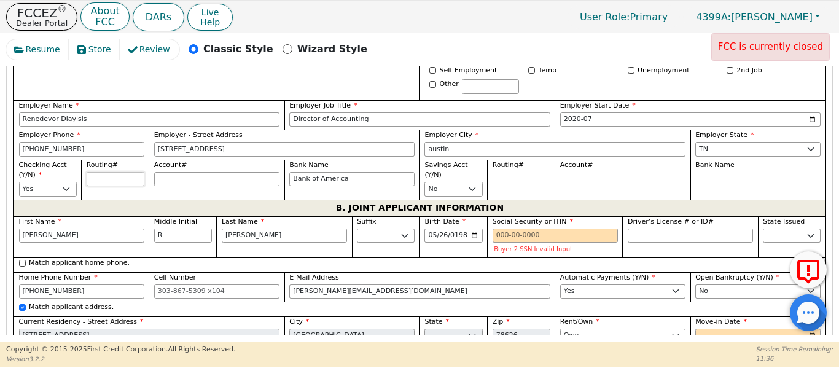
click at [112, 172] on input "Routing#" at bounding box center [116, 179] width 58 height 15
click at [192, 172] on input "Account#" at bounding box center [216, 179] width 125 height 15
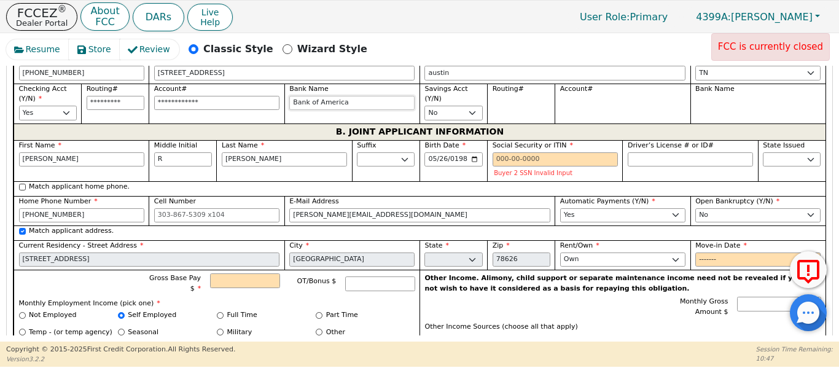
scroll to position [999, 0]
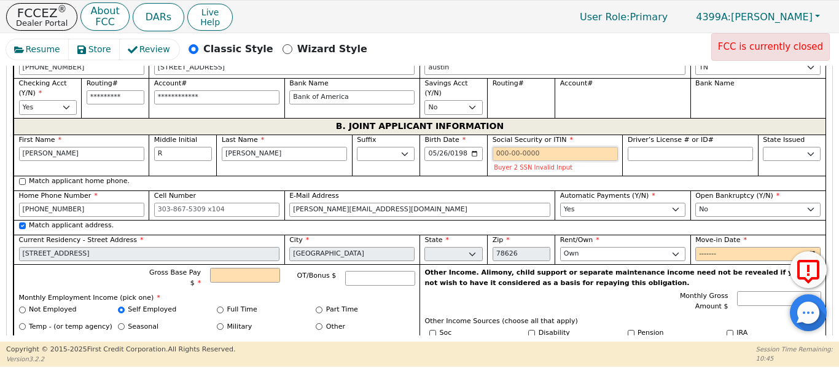
click at [501, 147] on input "Social Security or ITIN" at bounding box center [555, 154] width 125 height 15
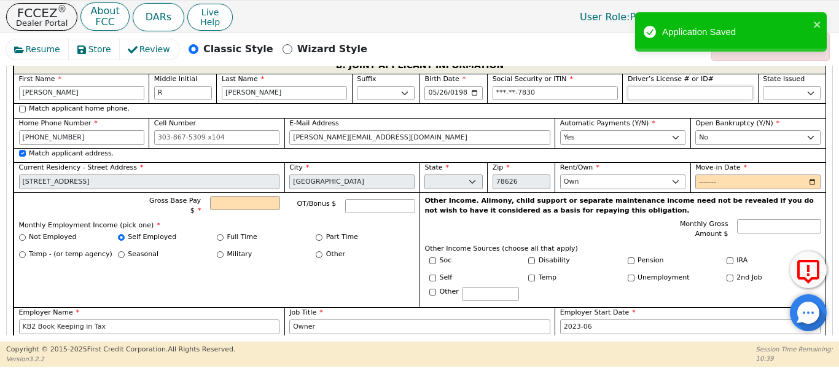
scroll to position [1061, 0]
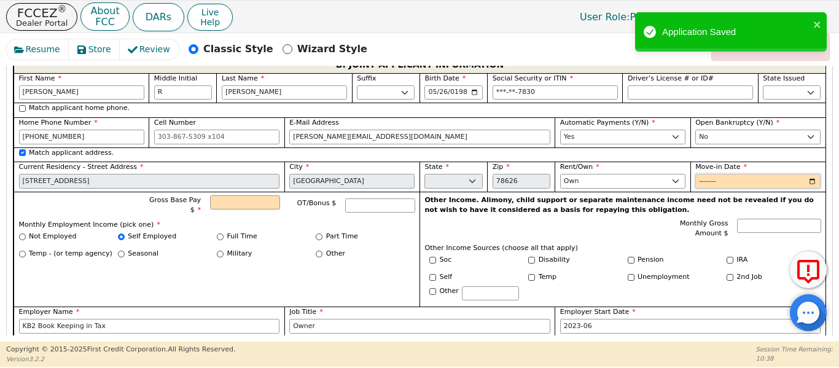
click at [703, 174] on input "Move-in Date" at bounding box center [758, 181] width 125 height 15
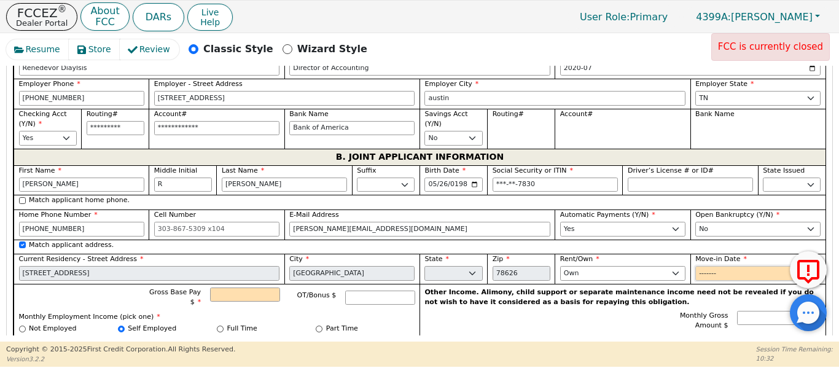
scroll to position [979, 0]
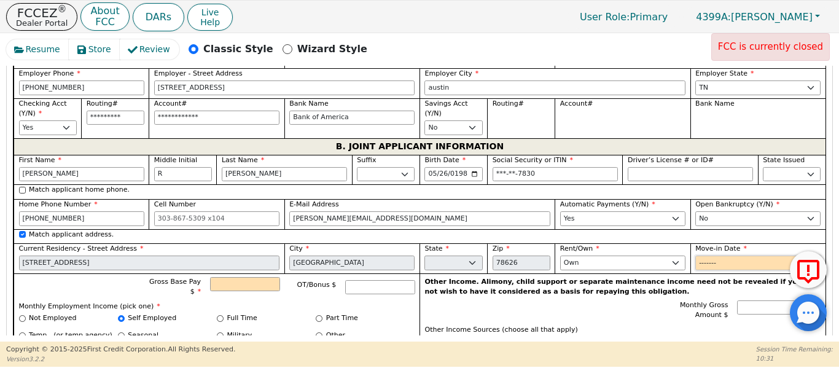
click at [702, 256] on input "Move-in Date" at bounding box center [758, 263] width 125 height 15
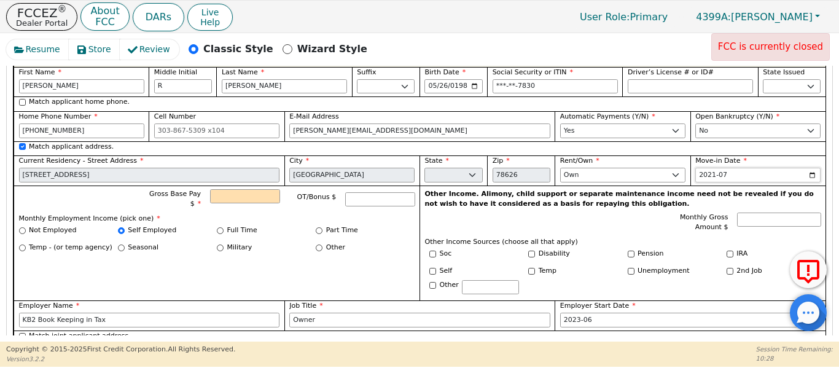
scroll to position [1102, 0]
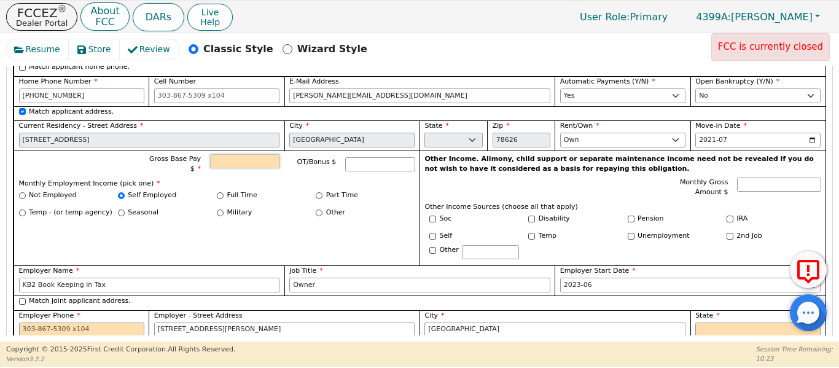
click at [234, 154] on input "Gross Base Pay $" at bounding box center [244, 161] width 69 height 15
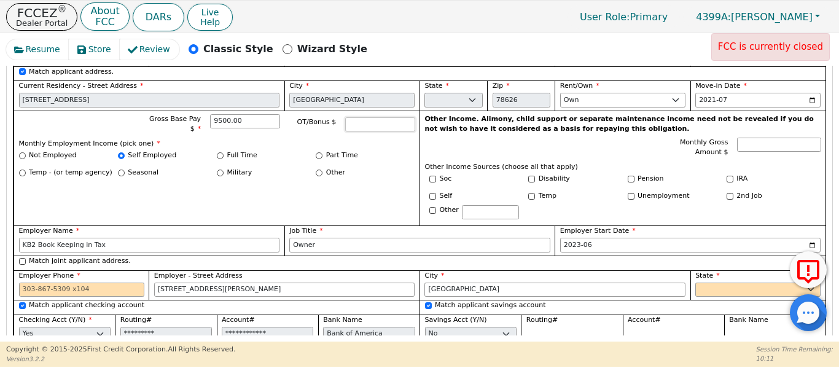
scroll to position [1142, 0]
click at [39, 282] on input "Employer Phone" at bounding box center [81, 289] width 125 height 15
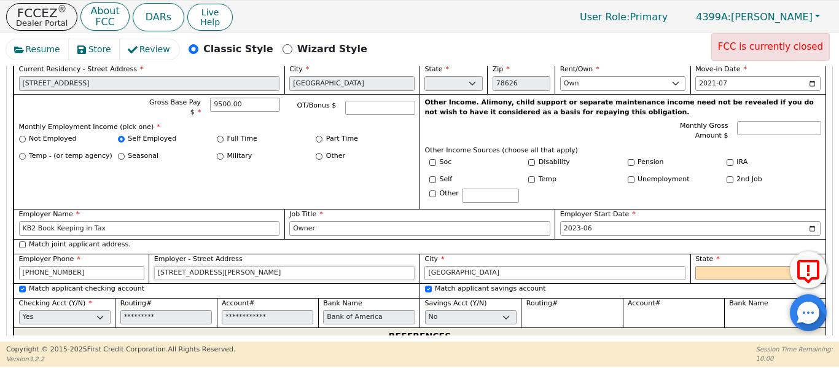
scroll to position [1163, 0]
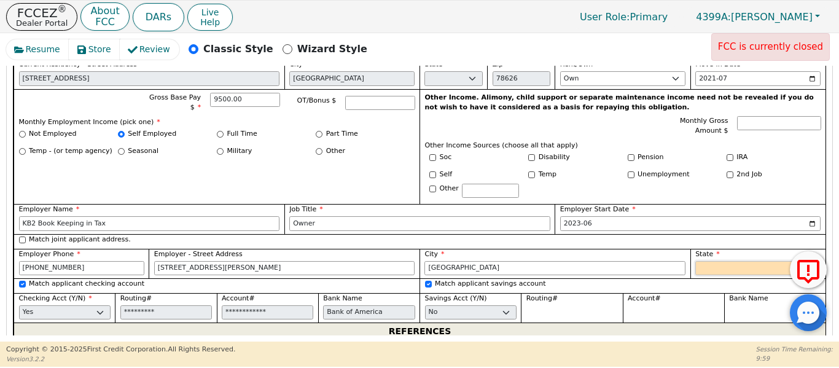
click at [713, 261] on select "AK AL AR AZ CA CO CT DC DE FL [GEOGRAPHIC_DATA] HI IA ID [GEOGRAPHIC_DATA] IN K…" at bounding box center [758, 268] width 125 height 15
click at [696, 261] on select "AK AL AR AZ CA CO CT DC DE FL [GEOGRAPHIC_DATA] HI IA ID [GEOGRAPHIC_DATA] IN K…" at bounding box center [758, 268] width 125 height 15
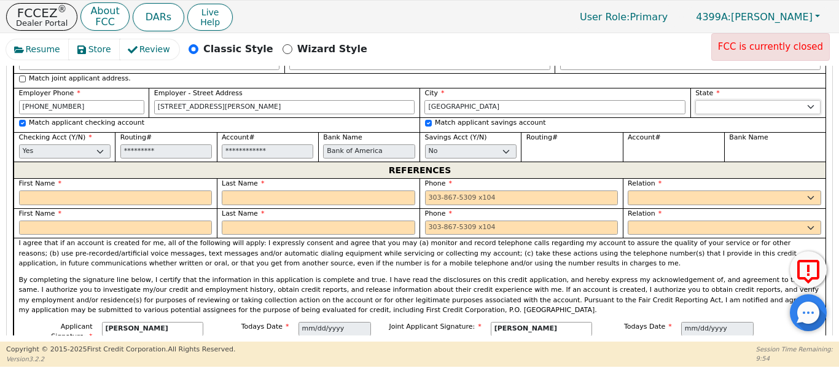
scroll to position [1306, 0]
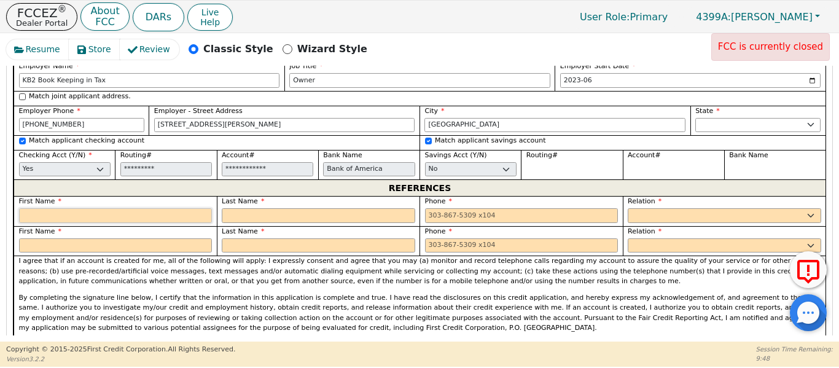
click at [105, 208] on input "text" at bounding box center [116, 215] width 194 height 15
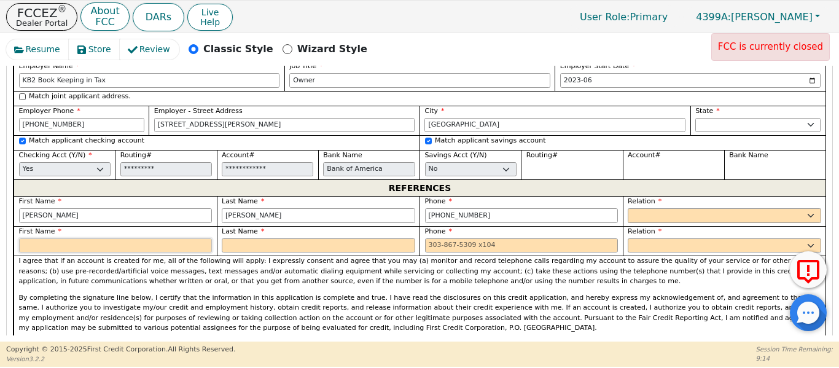
click at [85, 238] on input "text" at bounding box center [116, 245] width 194 height 15
click at [72, 238] on input "text" at bounding box center [116, 245] width 194 height 15
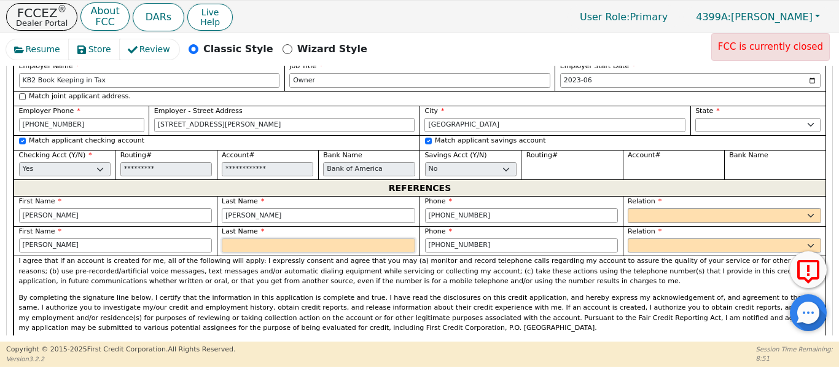
drag, startPoint x: 240, startPoint y: 227, endPoint x: 232, endPoint y: 228, distance: 8.1
click at [232, 238] on input "text" at bounding box center [319, 245] width 194 height 15
click at [689, 208] on select "FATHER MOTHER SISTER BROTHER DAUGHTER SON CO-WORKER NEIGHBOR FRIEND COUSIN G-MO…" at bounding box center [725, 215] width 194 height 15
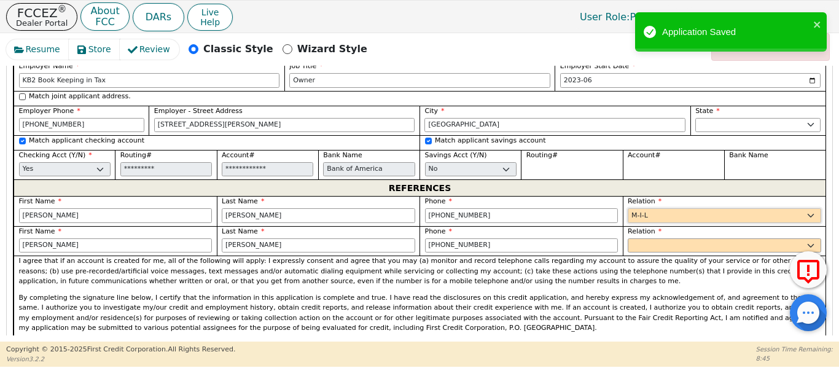
click at [628, 208] on select "FATHER MOTHER SISTER BROTHER DAUGHTER SON CO-WORKER NEIGHBOR FRIEND COUSIN G-MO…" at bounding box center [725, 215] width 194 height 15
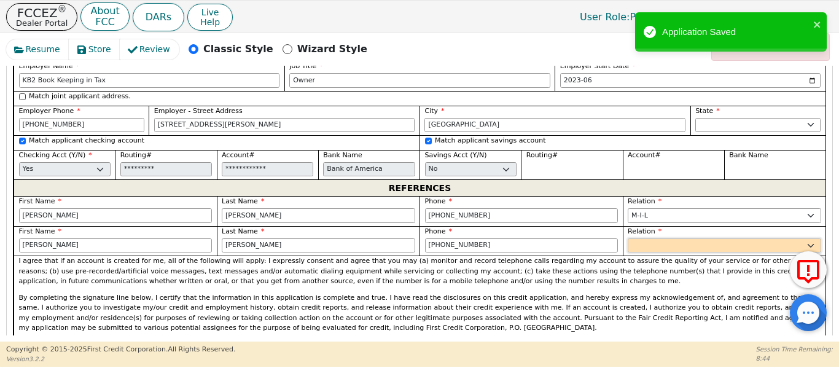
click at [669, 238] on select "FATHER MOTHER SISTER BROTHER DAUGHTER SON CO-WORKER NEIGHBOR FRIEND COUSIN G-MO…" at bounding box center [725, 245] width 194 height 15
click at [628, 238] on select "FATHER MOTHER SISTER BROTHER DAUGHTER SON CO-WORKER NEIGHBOR FRIEND COUSIN G-MO…" at bounding box center [725, 245] width 194 height 15
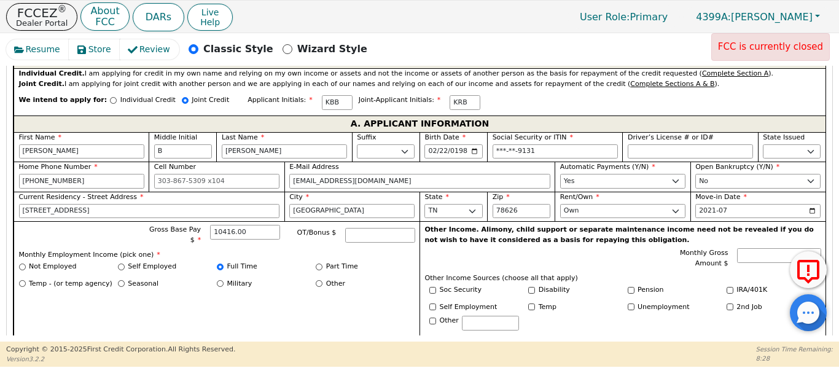
scroll to position [667, 0]
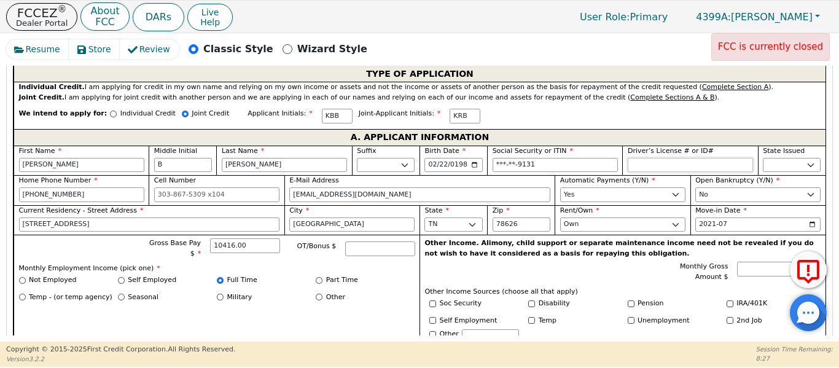
click at [636, 158] on input "Driver’s License # or ID#" at bounding box center [690, 165] width 125 height 15
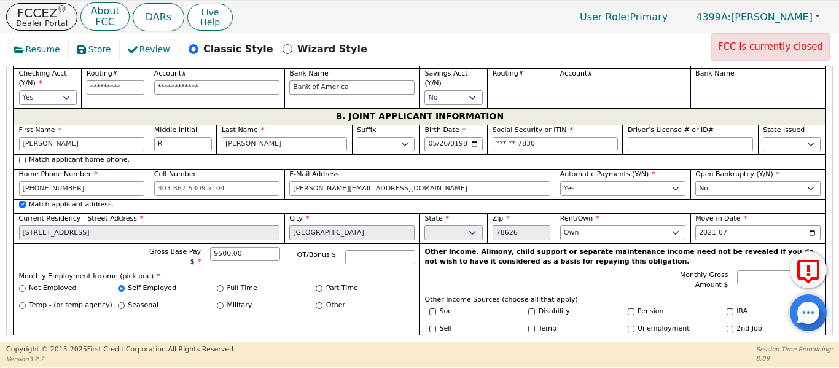
scroll to position [1015, 0]
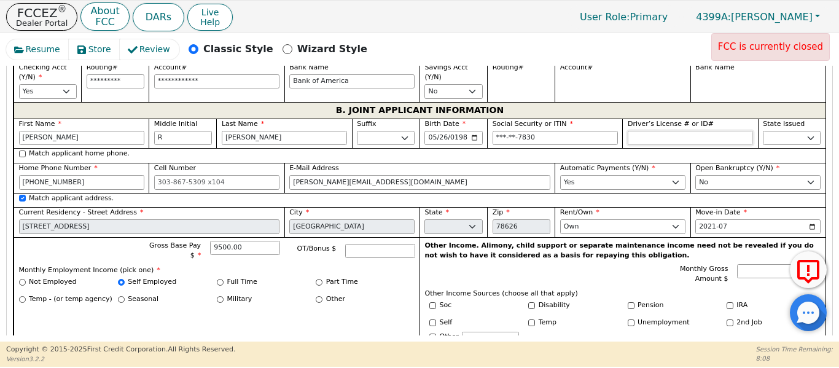
click at [640, 131] on input "Driver’s License # or ID#" at bounding box center [690, 138] width 125 height 15
click at [771, 131] on select "AK AL AR AZ CA CO CT DC DE FL [GEOGRAPHIC_DATA] HI IA ID IL IN KS [GEOGRAPHIC_D…" at bounding box center [792, 138] width 58 height 15
click at [763, 131] on select "AK AL AR AZ CA CO CT DC DE FL [GEOGRAPHIC_DATA] HI IA ID IL IN KS [GEOGRAPHIC_D…" at bounding box center [792, 138] width 58 height 15
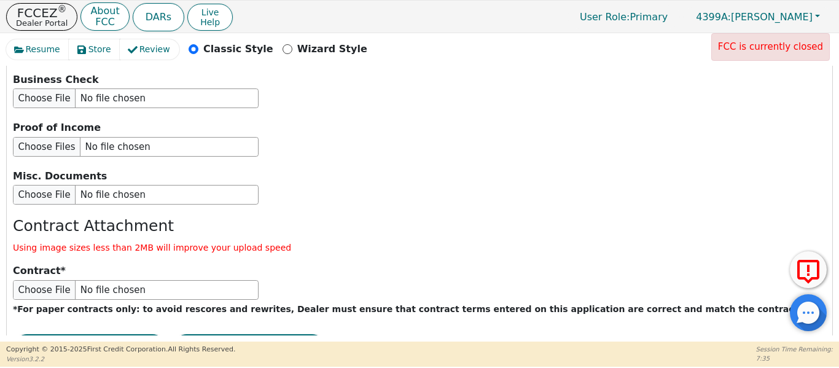
scroll to position [2355, 0]
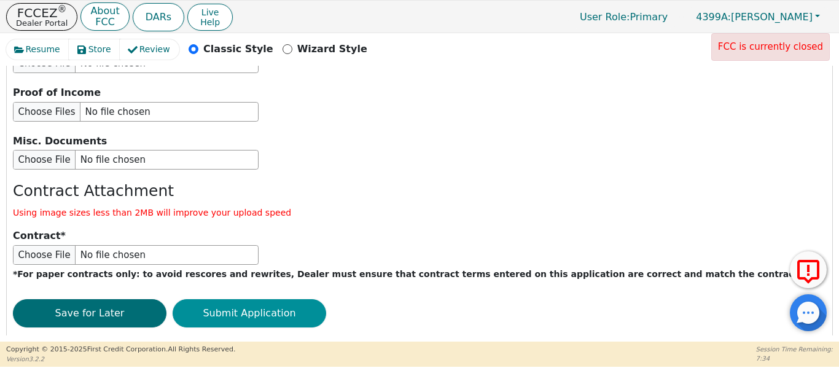
click at [230, 299] on button "Submit Application" at bounding box center [250, 313] width 154 height 28
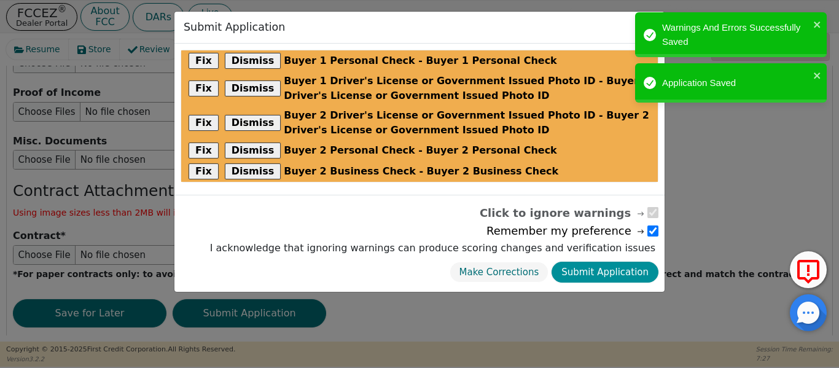
click at [581, 276] on button "Submit Application" at bounding box center [605, 273] width 107 height 22
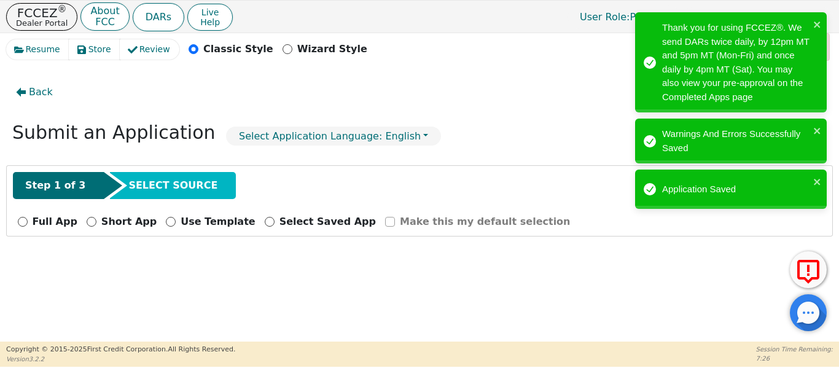
scroll to position [0, 0]
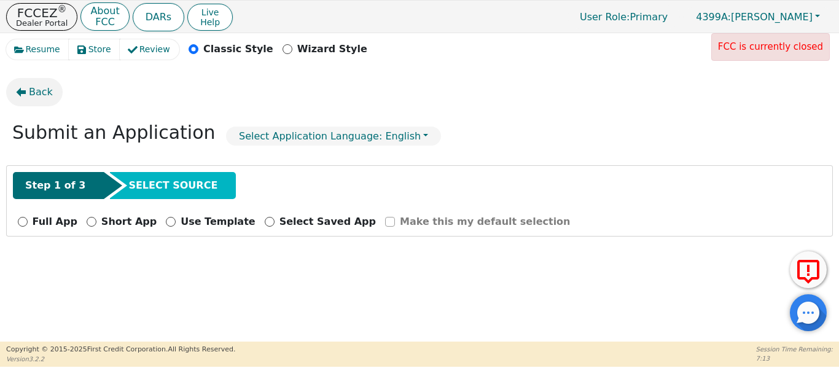
click at [28, 95] on button "Back" at bounding box center [34, 92] width 57 height 28
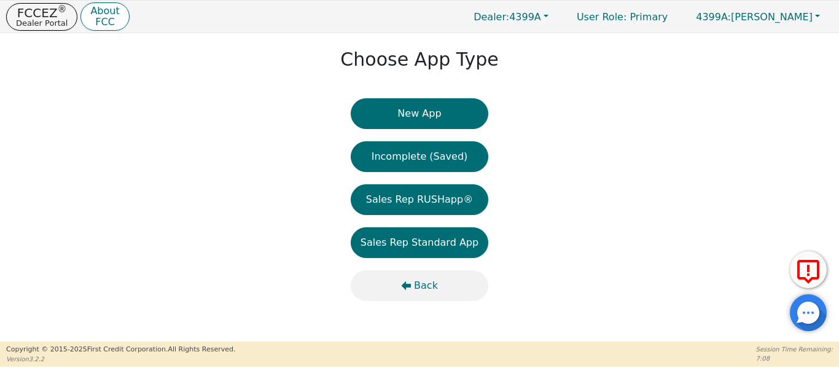
click at [420, 283] on span "Back" at bounding box center [426, 285] width 24 height 15
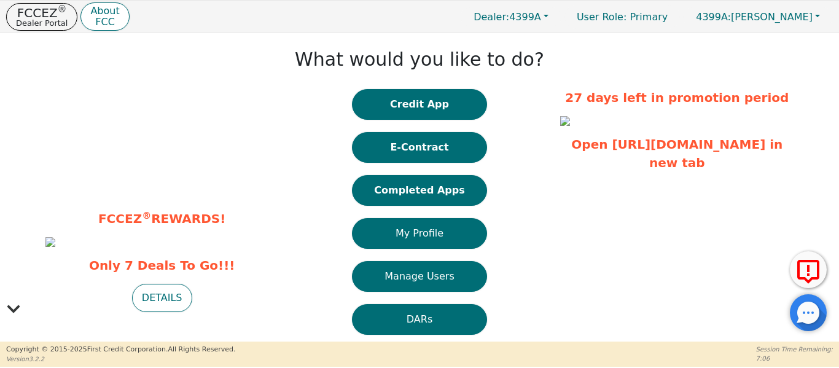
click at [433, 186] on button "Completed Apps" at bounding box center [419, 190] width 135 height 31
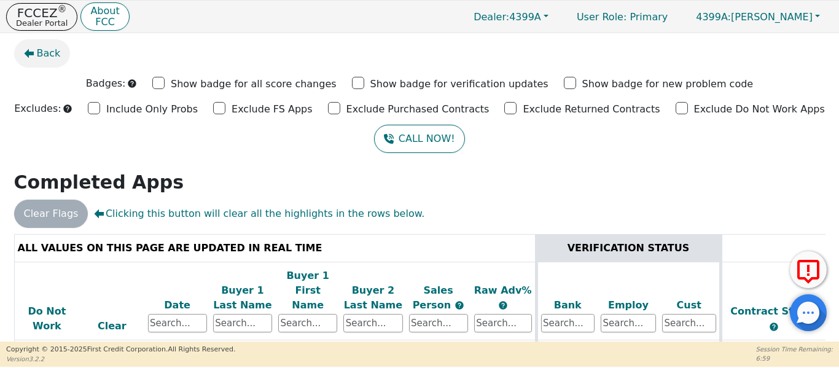
click at [37, 50] on span "Back" at bounding box center [49, 53] width 24 height 15
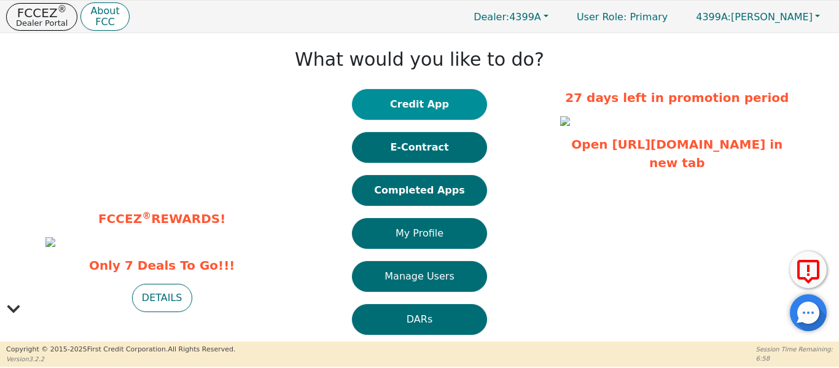
click at [410, 109] on button "Credit App" at bounding box center [419, 104] width 135 height 31
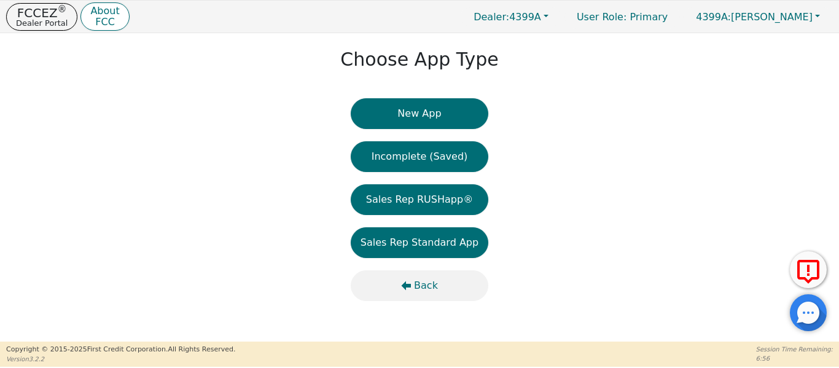
click at [420, 297] on button "Back" at bounding box center [420, 285] width 138 height 31
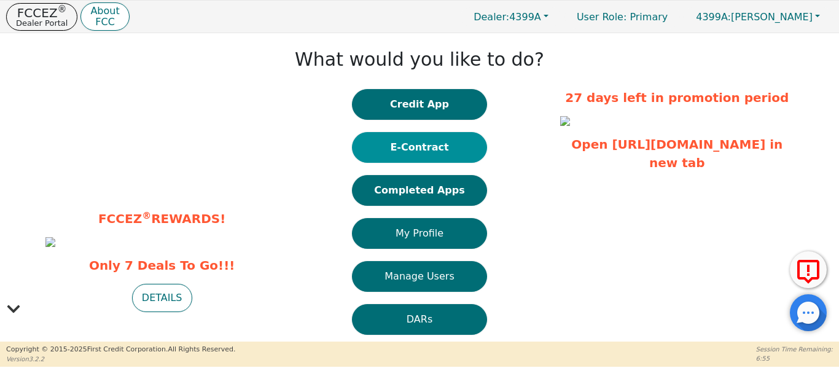
click at [412, 149] on button "E-Contract" at bounding box center [419, 147] width 135 height 31
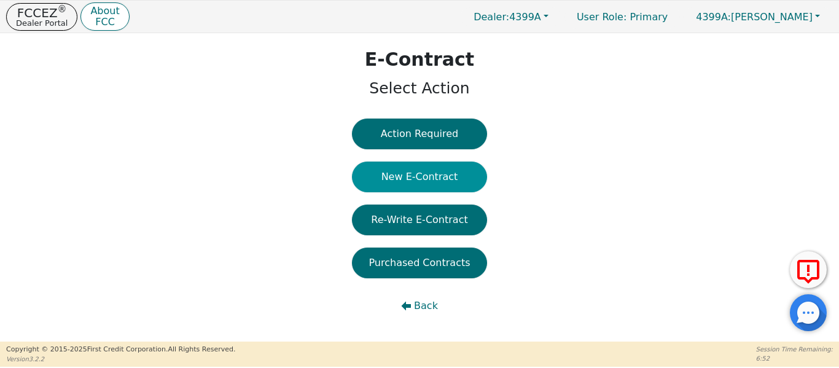
click at [424, 176] on button "New E-Contract" at bounding box center [419, 177] width 135 height 31
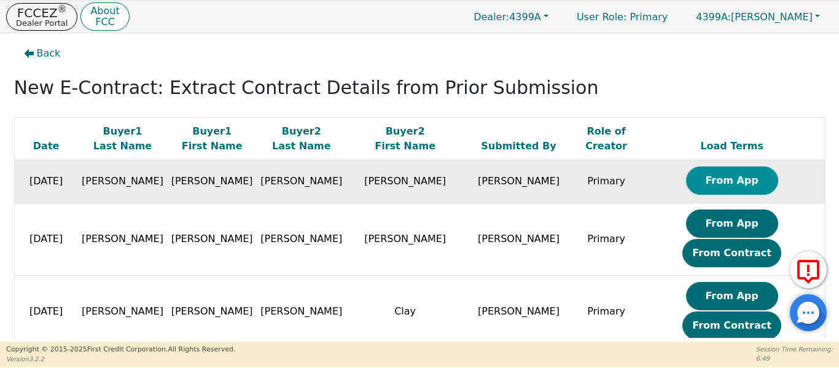
click at [686, 181] on button "From App" at bounding box center [732, 181] width 92 height 28
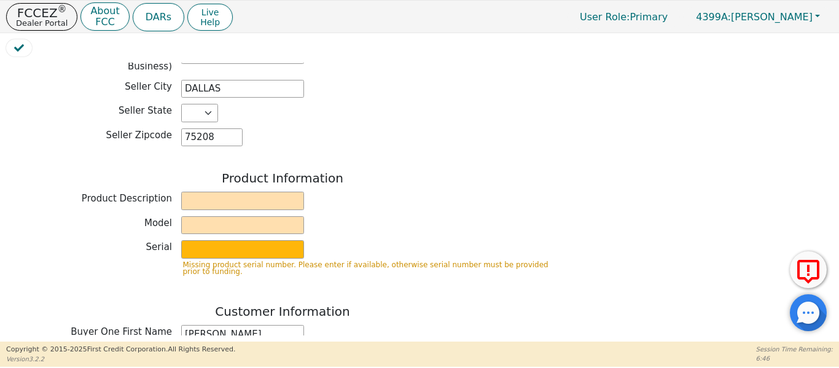
scroll to position [385, 0]
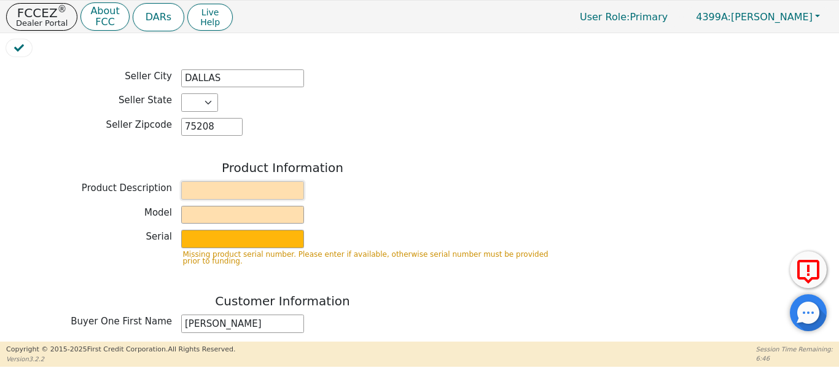
click at [229, 181] on input "text" at bounding box center [242, 190] width 123 height 18
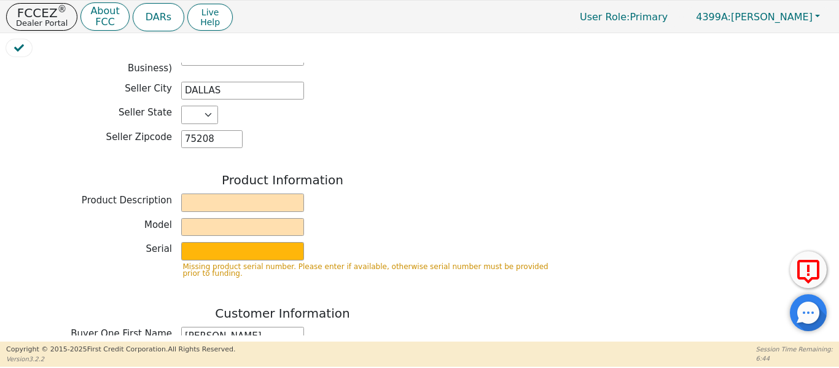
click at [227, 182] on div "Product Information Product Description Model Serial Missing product serial num…" at bounding box center [282, 230] width 553 height 115
click at [229, 194] on input "text" at bounding box center [242, 203] width 123 height 18
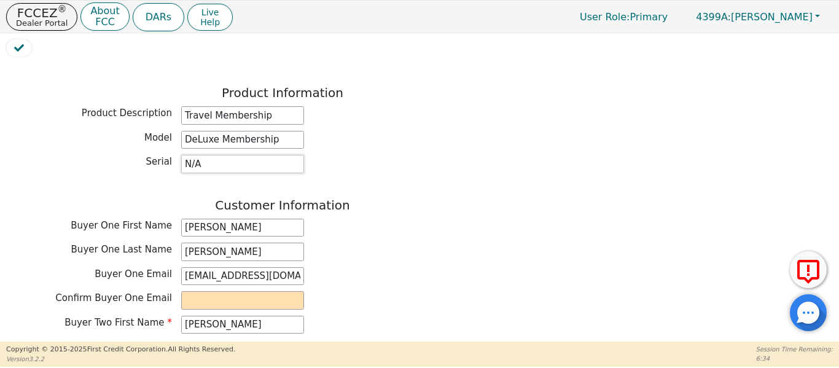
scroll to position [536, 0]
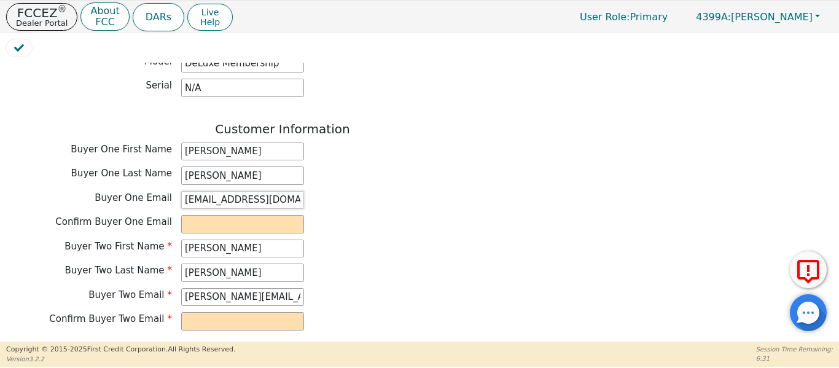
drag, startPoint x: 184, startPoint y: 192, endPoint x: 337, endPoint y: 201, distance: 153.9
click at [337, 201] on div "Buyer One Email [EMAIL_ADDRESS][DOMAIN_NAME]" at bounding box center [282, 202] width 553 height 22
paste input "[EMAIL_ADDRESS][DOMAIN_NAME]"
drag, startPoint x: 182, startPoint y: 290, endPoint x: 370, endPoint y: 302, distance: 187.8
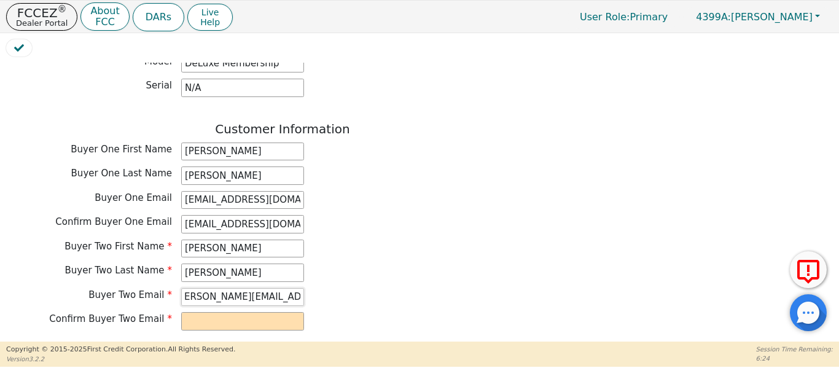
click at [370, 302] on div "Buyer Two First Name [PERSON_NAME] Two Last Name [PERSON_NAME] Buyer Two Email …" at bounding box center [282, 287] width 553 height 94
paste input "[PERSON_NAME][EMAIL_ADDRESS][DOMAIN_NAME]"
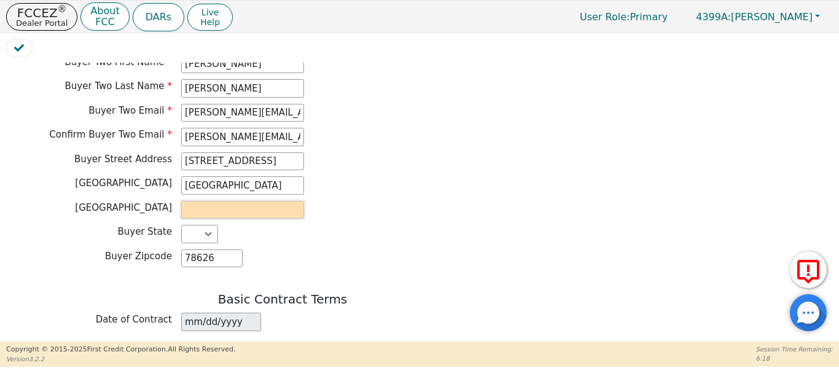
click at [238, 201] on input "text" at bounding box center [242, 210] width 123 height 18
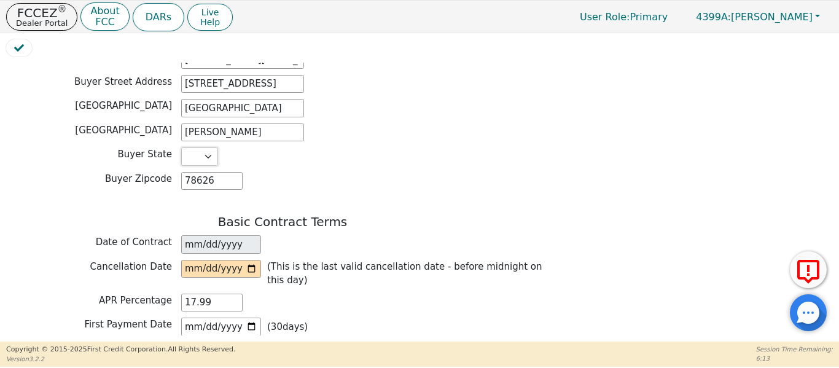
scroll to position [843, 0]
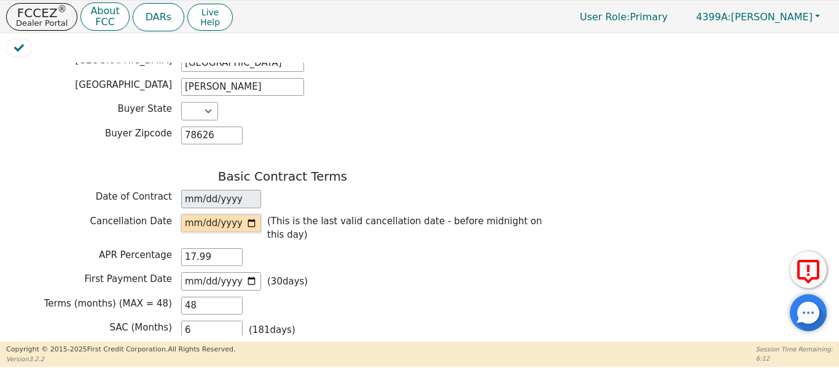
click at [253, 214] on input "date" at bounding box center [221, 223] width 80 height 18
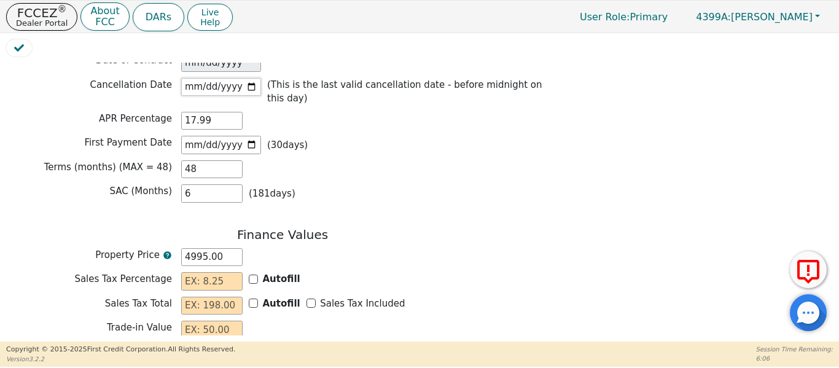
scroll to position [987, 0]
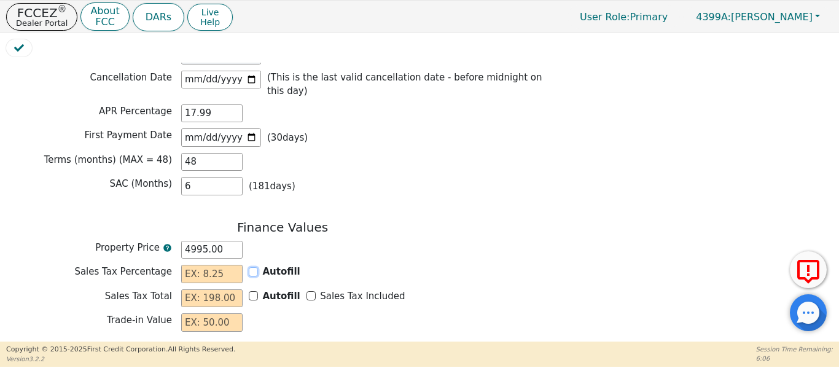
click at [253, 267] on input "Autofill" at bounding box center [253, 271] width 9 height 9
click at [307, 291] on input "Sales Tax Included" at bounding box center [311, 295] width 9 height 9
click at [211, 313] on input "text" at bounding box center [211, 322] width 61 height 18
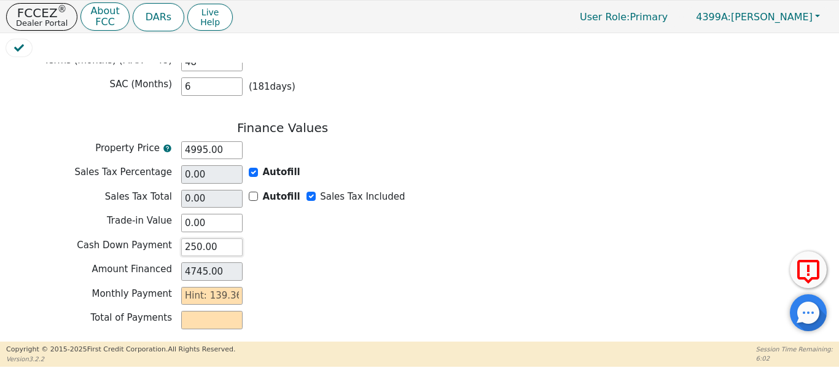
scroll to position [1112, 0]
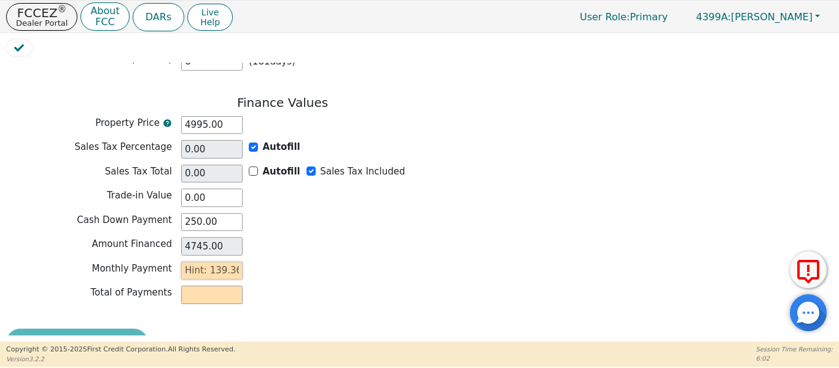
click at [208, 262] on input "text" at bounding box center [211, 271] width 61 height 18
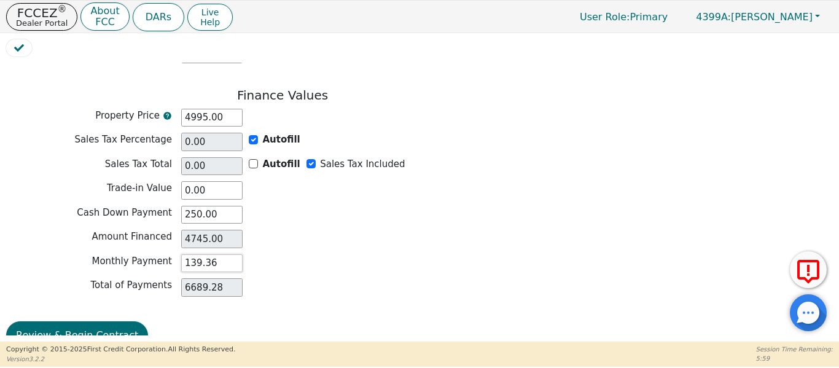
scroll to position [1123, 0]
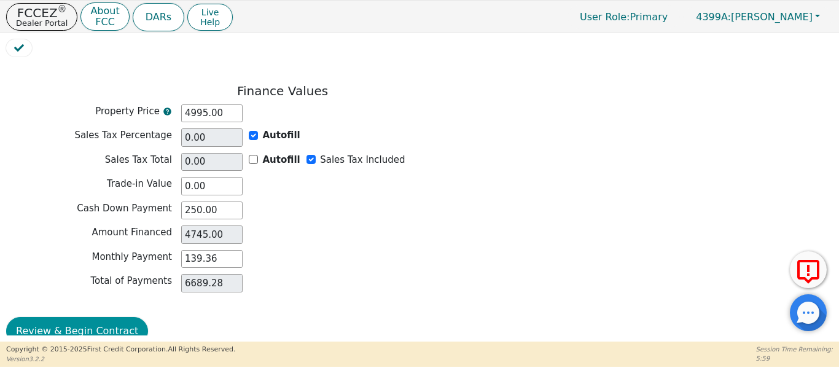
click at [82, 317] on button "Review & Begin Contract" at bounding box center [77, 331] width 142 height 28
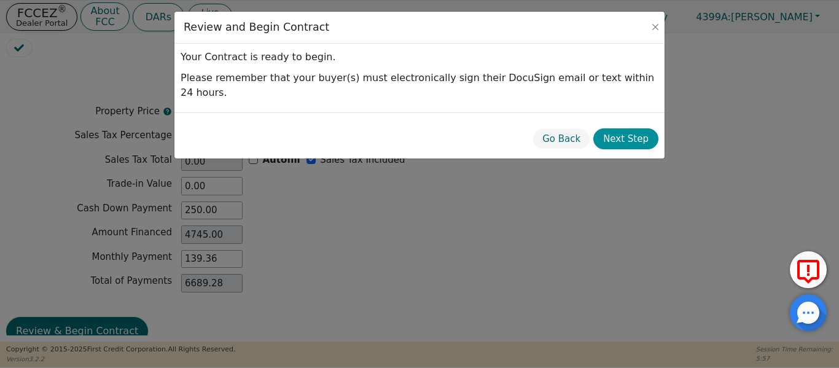
click at [623, 128] on button "Next Step" at bounding box center [626, 139] width 65 height 22
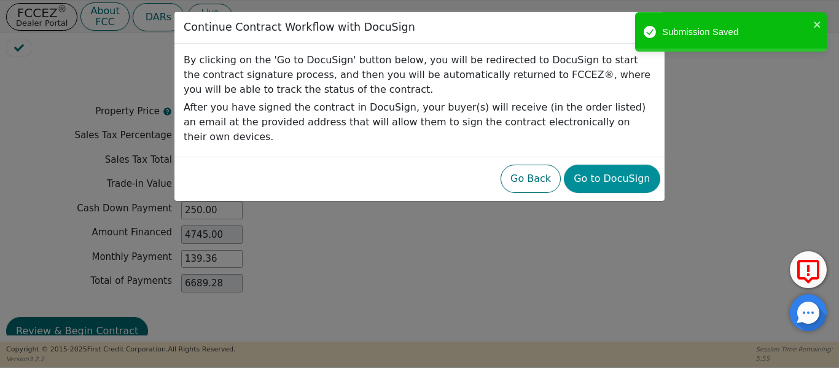
click at [613, 165] on button "Go to DocuSign" at bounding box center [612, 179] width 96 height 28
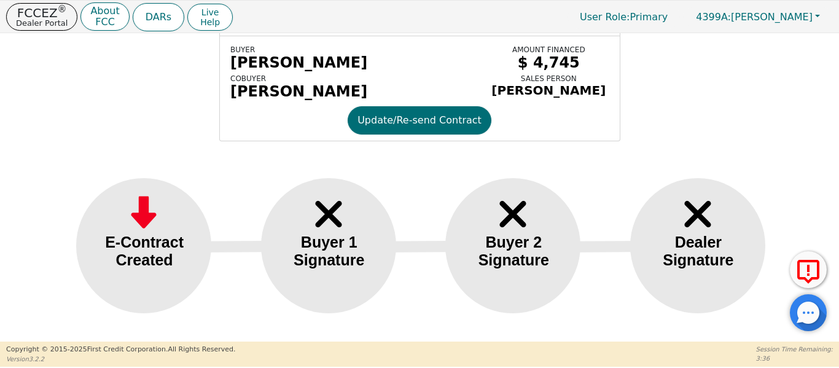
scroll to position [64, 0]
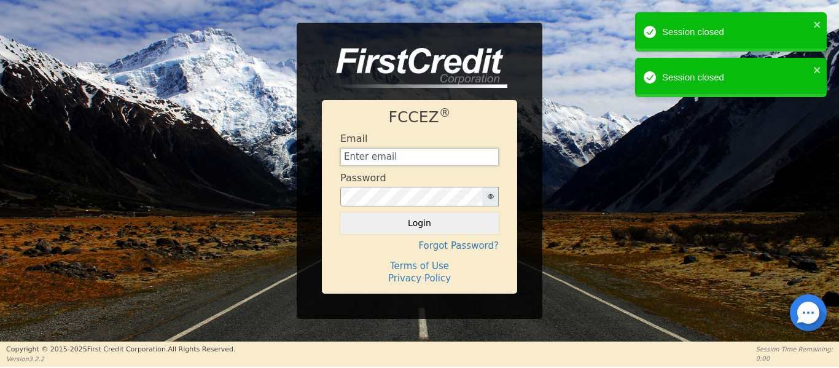
type input "[EMAIL_ADDRESS][DOMAIN_NAME]"
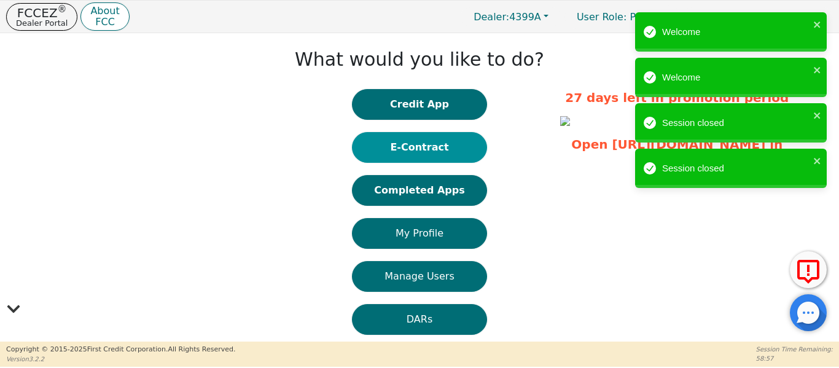
click at [396, 150] on button "E-Contract" at bounding box center [419, 147] width 135 height 31
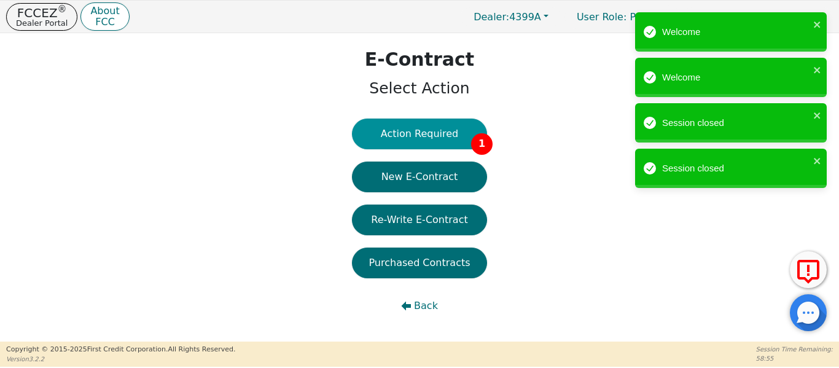
click at [422, 137] on button "Action Required 1" at bounding box center [419, 134] width 135 height 31
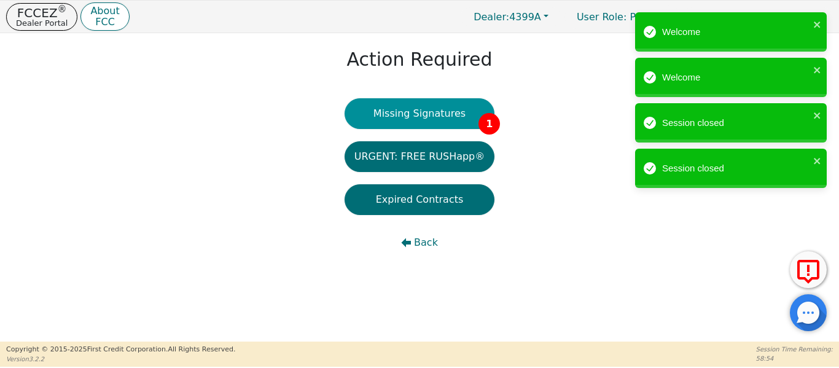
click at [400, 104] on button "Missing Signatures 1" at bounding box center [420, 113] width 151 height 31
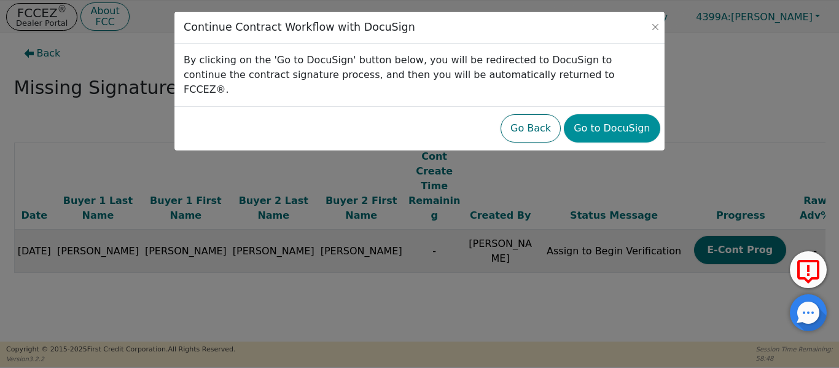
click at [616, 116] on button "Go to DocuSign" at bounding box center [612, 128] width 96 height 28
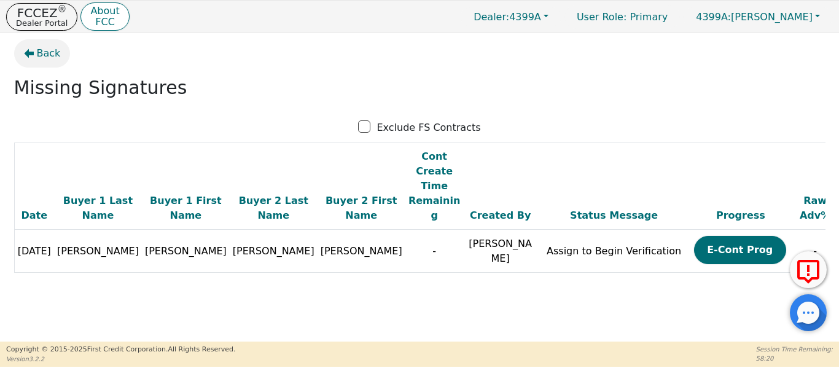
click at [51, 50] on span "Back" at bounding box center [49, 53] width 24 height 15
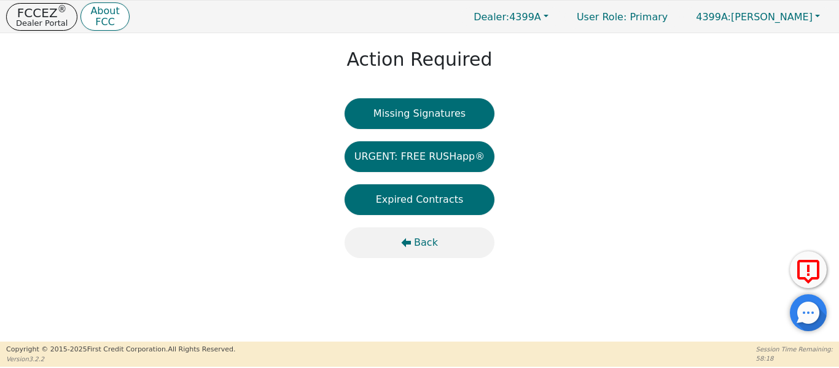
click at [421, 242] on span "Back" at bounding box center [426, 242] width 24 height 15
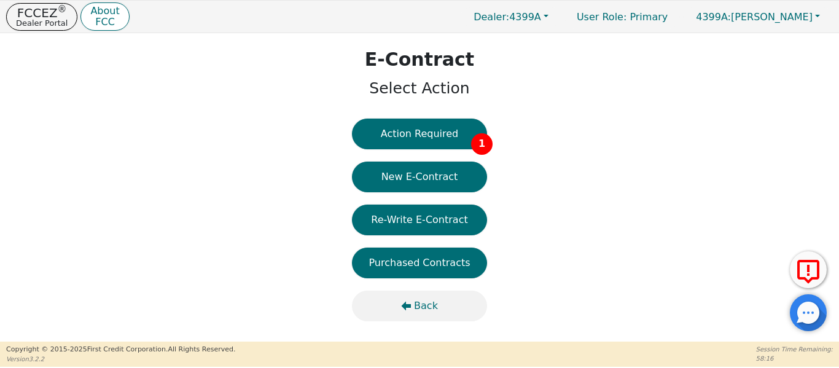
click at [415, 301] on button "Back" at bounding box center [419, 306] width 135 height 31
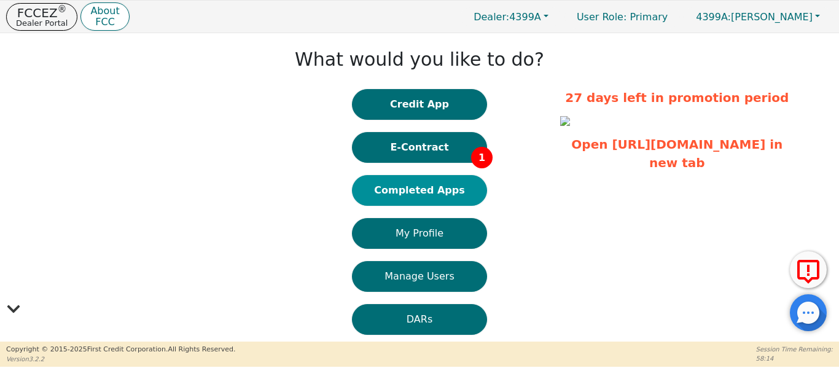
click at [393, 196] on button "Completed Apps" at bounding box center [419, 190] width 135 height 31
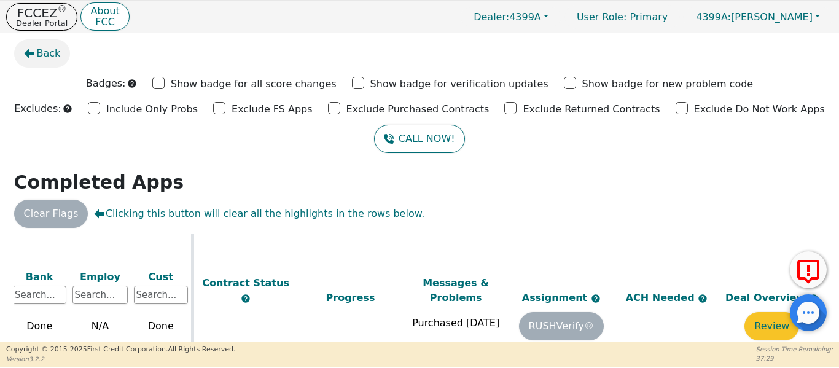
click at [28, 60] on button "Back" at bounding box center [42, 53] width 57 height 28
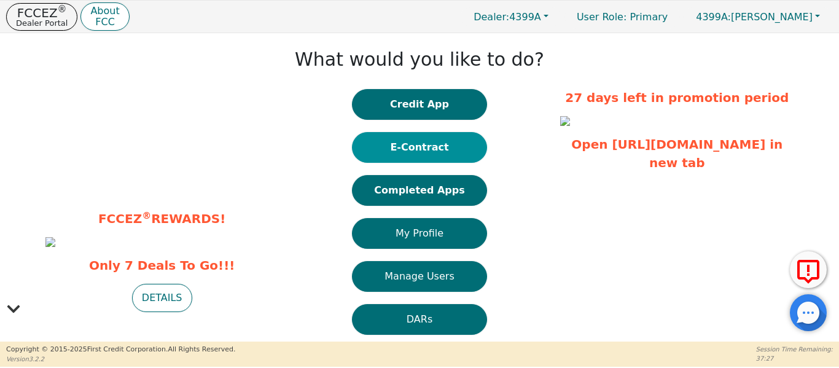
click at [385, 144] on button "E-Contract" at bounding box center [419, 147] width 135 height 31
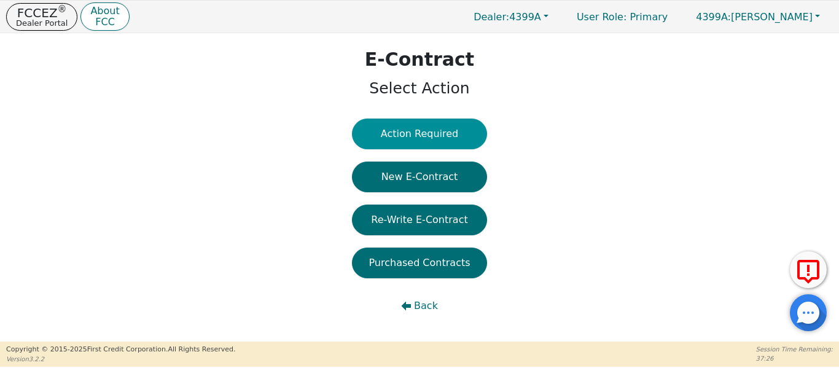
click at [465, 139] on button "Action Required" at bounding box center [419, 134] width 135 height 31
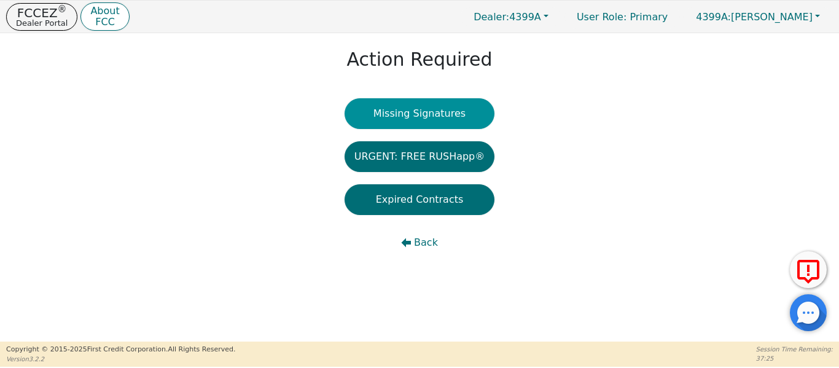
click at [423, 125] on button "Missing Signatures" at bounding box center [420, 113] width 151 height 31
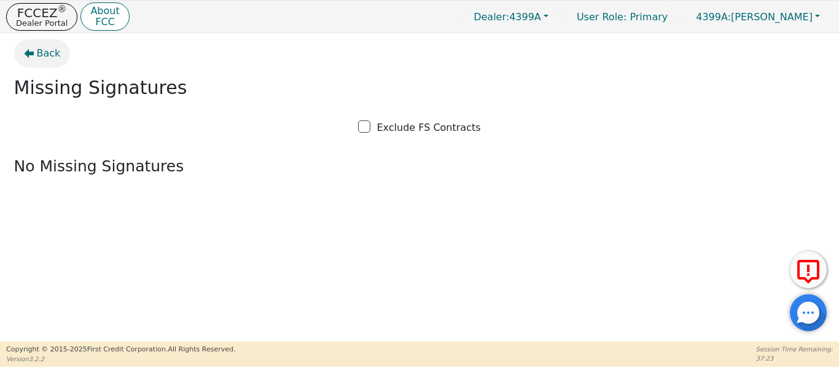
click at [33, 52] on icon "button" at bounding box center [29, 53] width 10 height 9
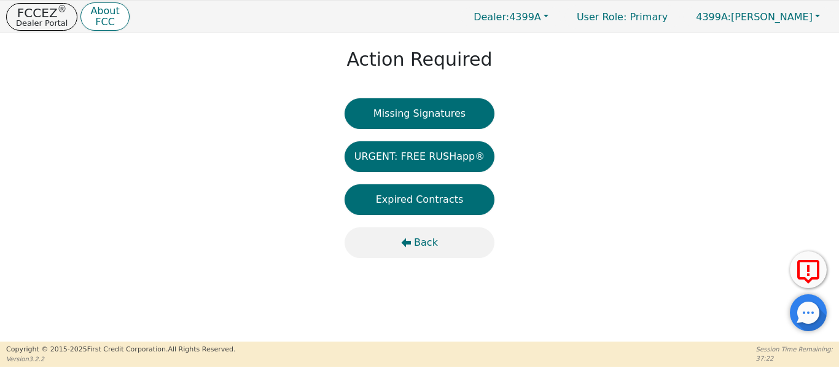
click at [430, 248] on span "Back" at bounding box center [426, 242] width 24 height 15
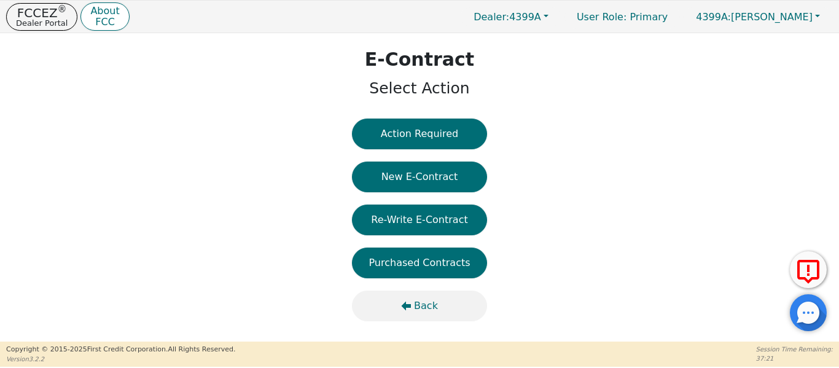
click at [418, 301] on span "Back" at bounding box center [426, 306] width 24 height 15
